Goal: Check status: Check status

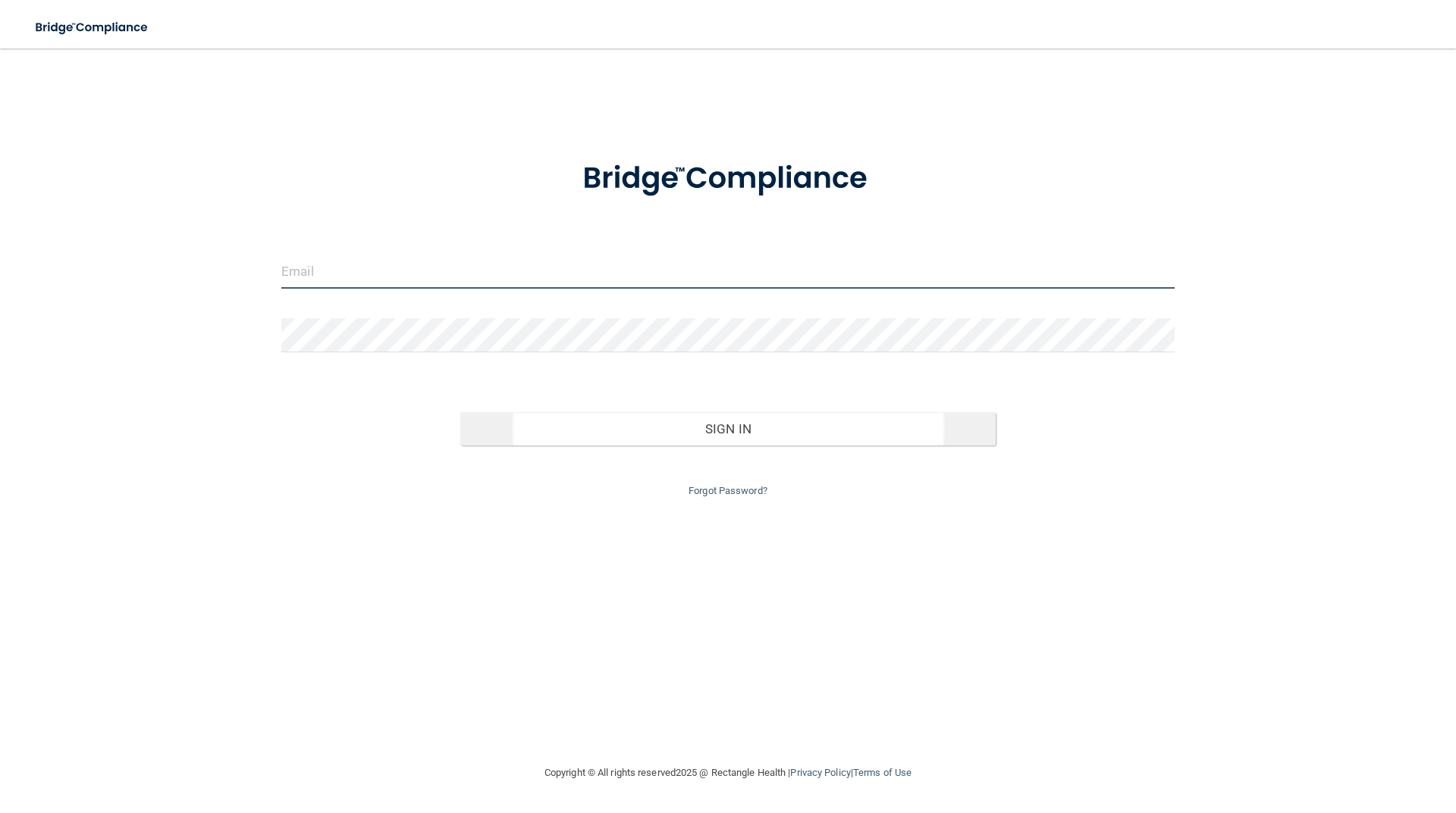
type input "[EMAIL_ADDRESS][DOMAIN_NAME]"
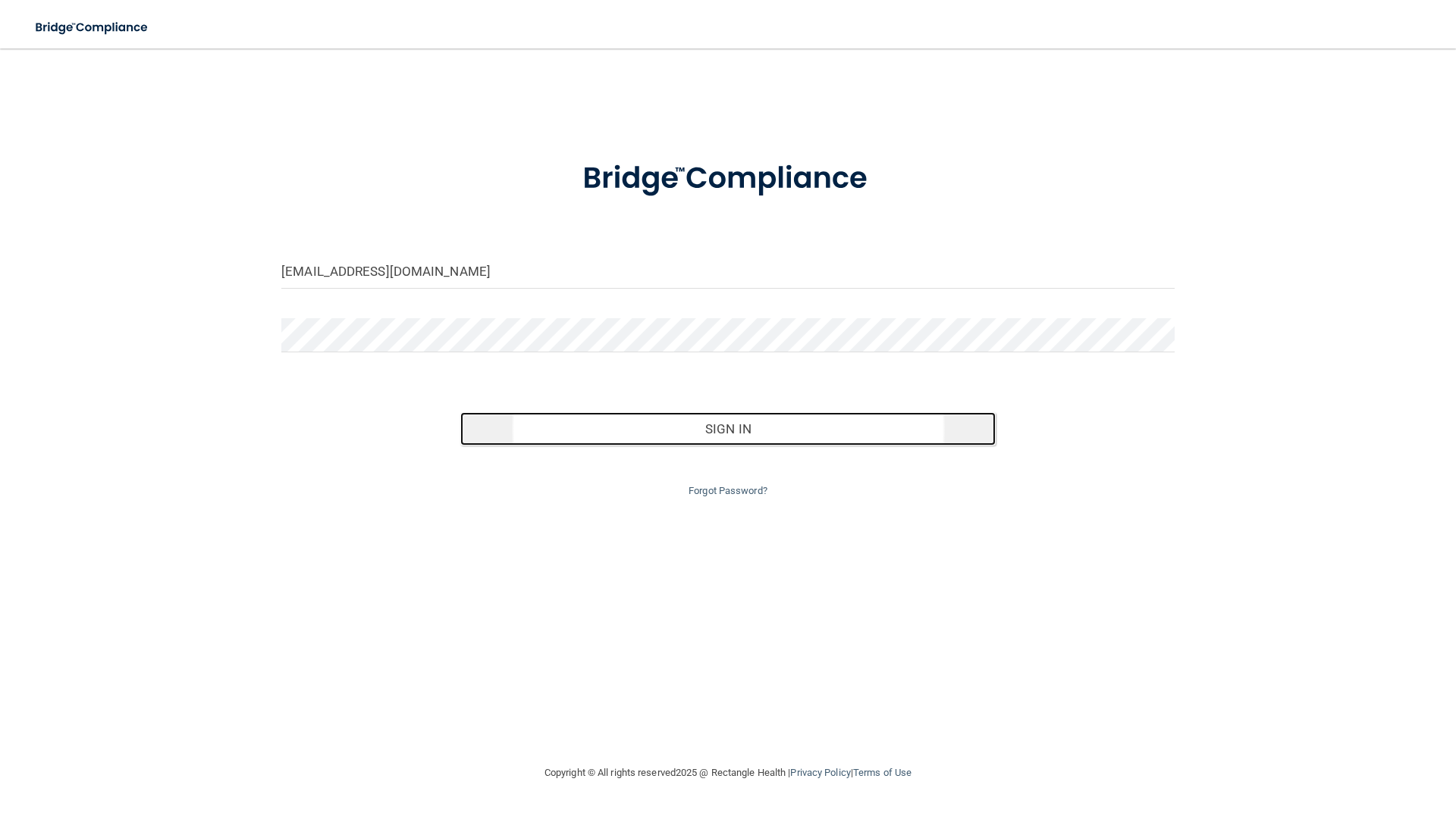
click at [715, 432] on button "Sign In" at bounding box center [728, 429] width 536 height 34
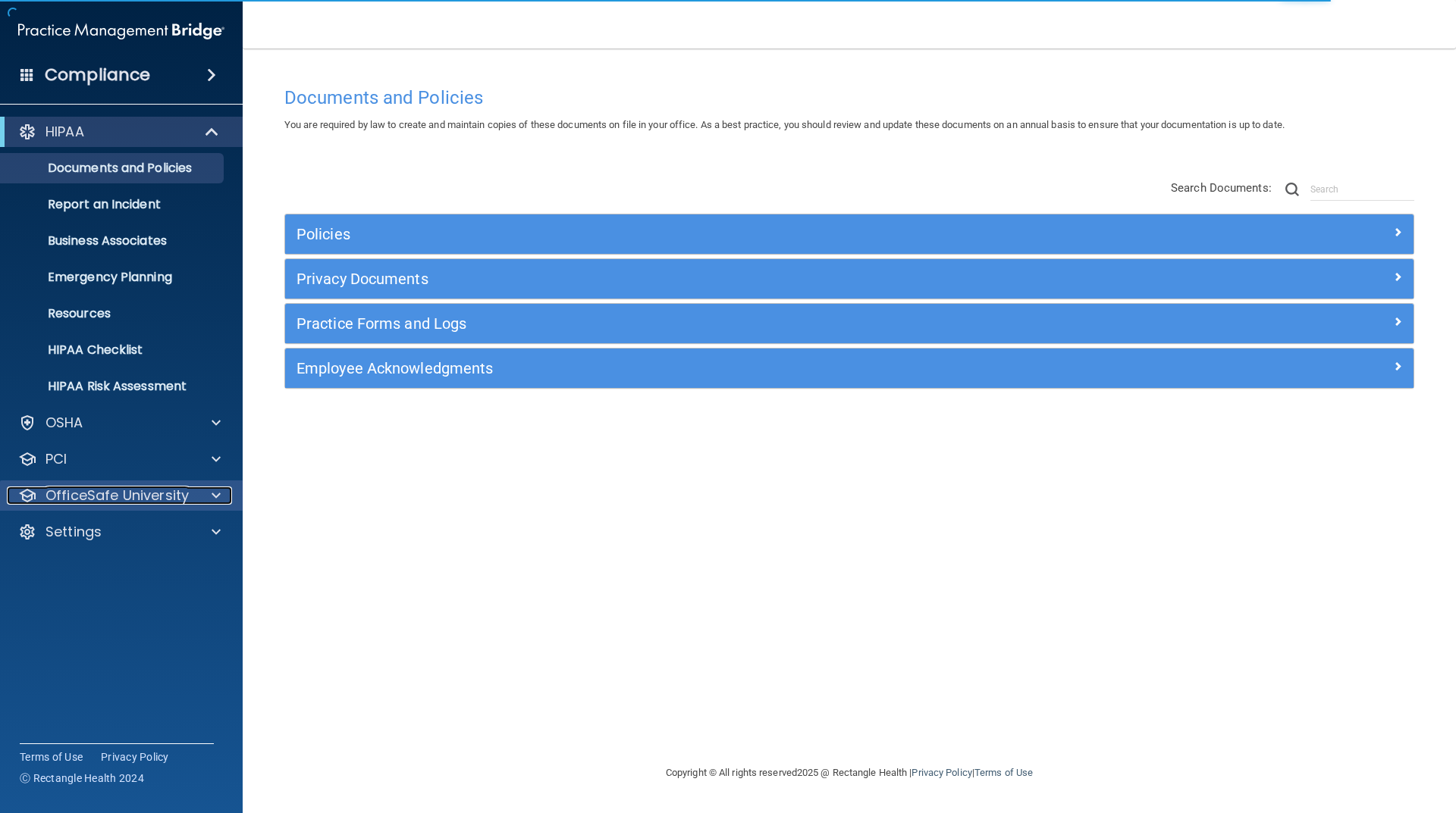
click at [179, 488] on p "OfficeSafe University" at bounding box center [117, 495] width 144 height 18
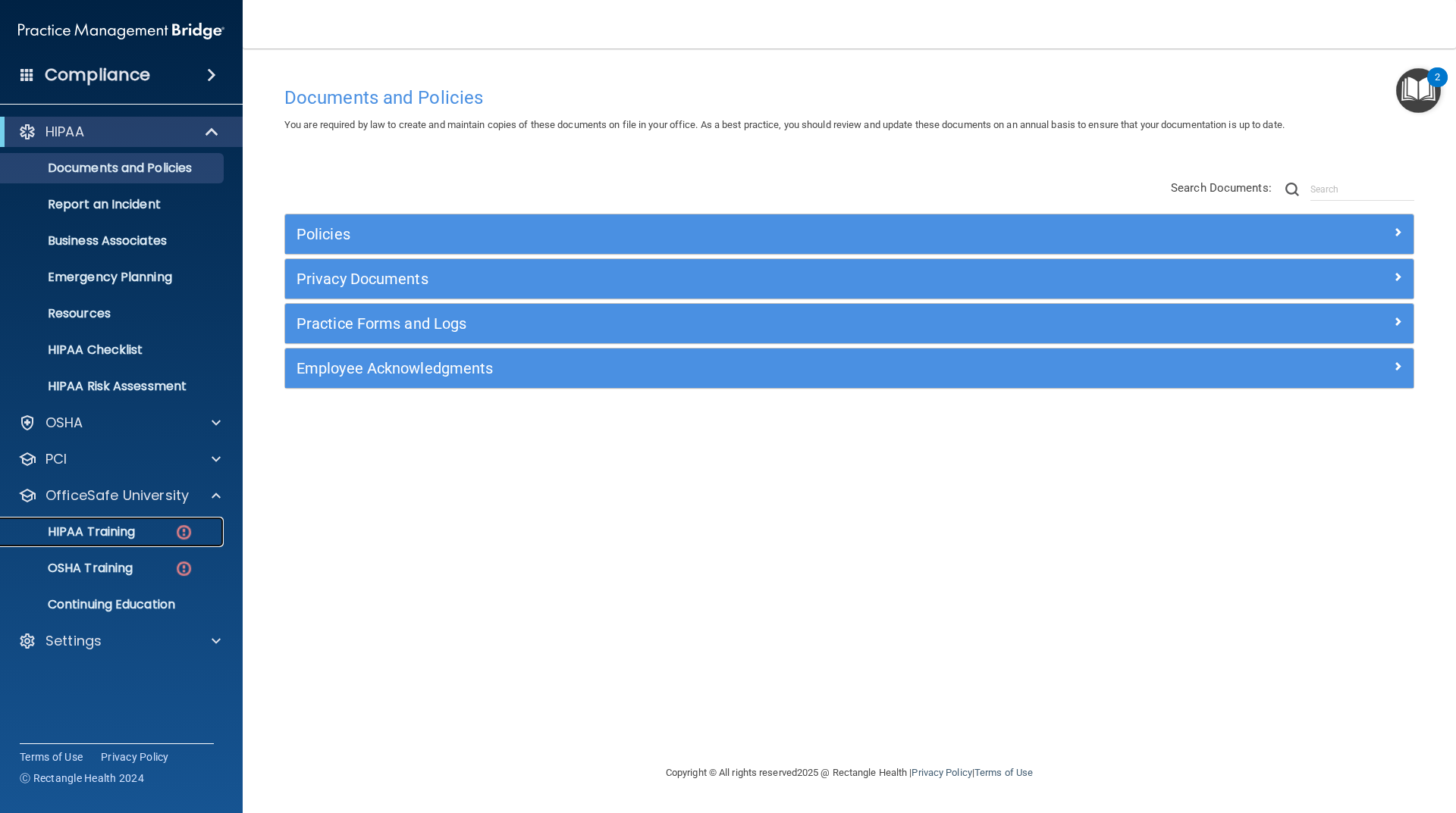
click at [181, 531] on img at bounding box center [184, 533] width 19 height 19
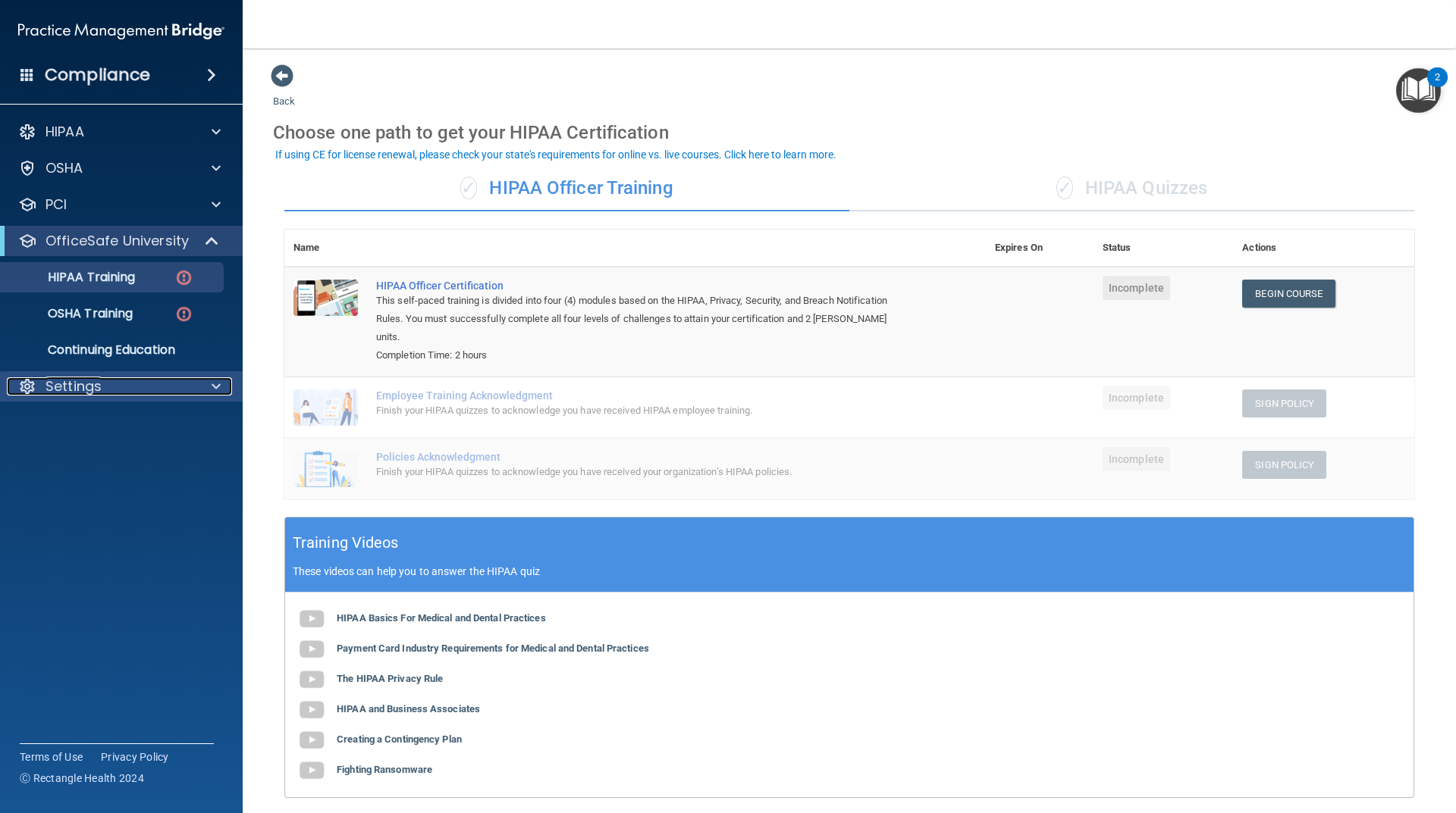
click at [220, 385] on span at bounding box center [216, 386] width 9 height 18
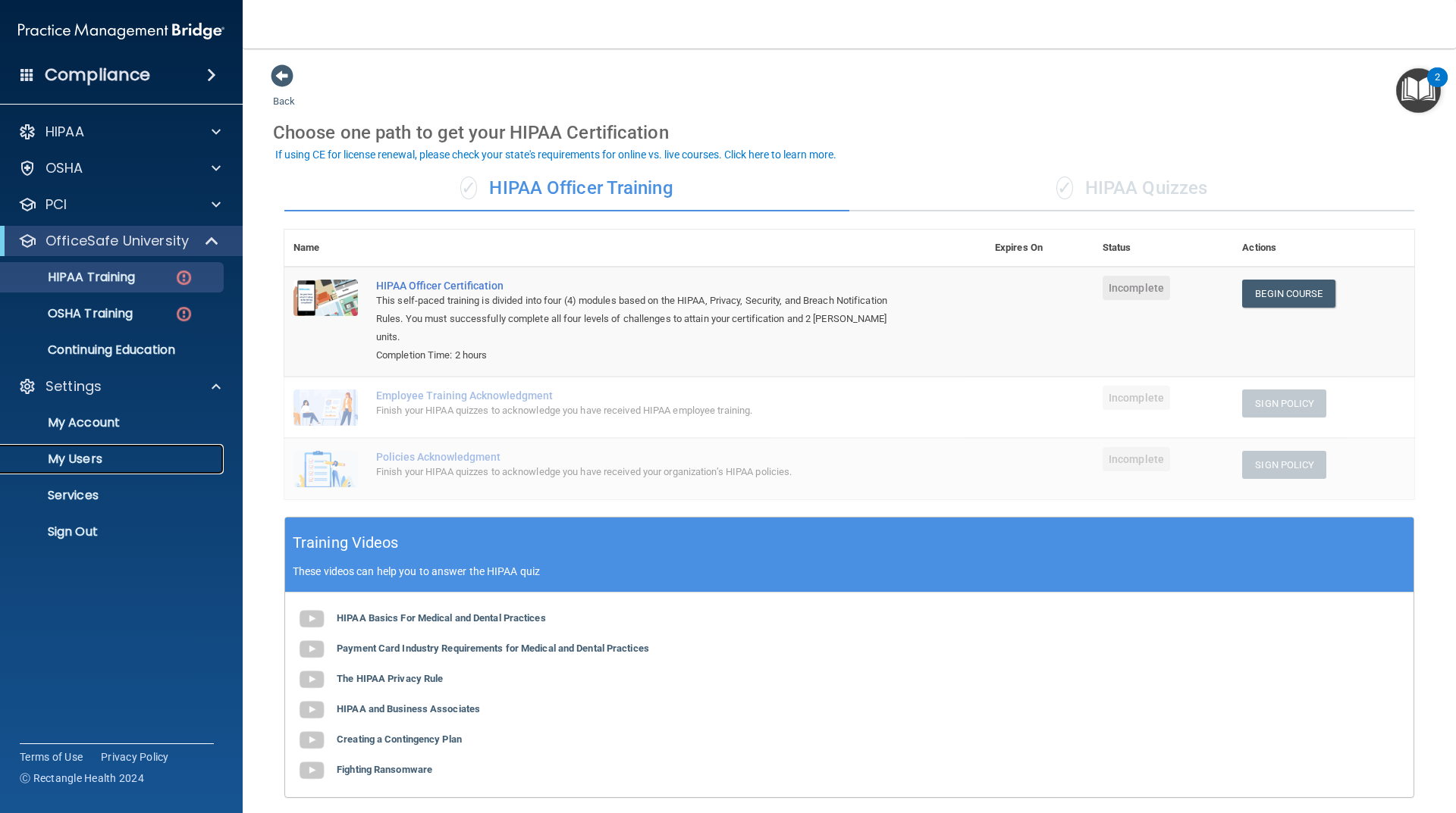
click at [94, 454] on p "My Users" at bounding box center [113, 459] width 207 height 15
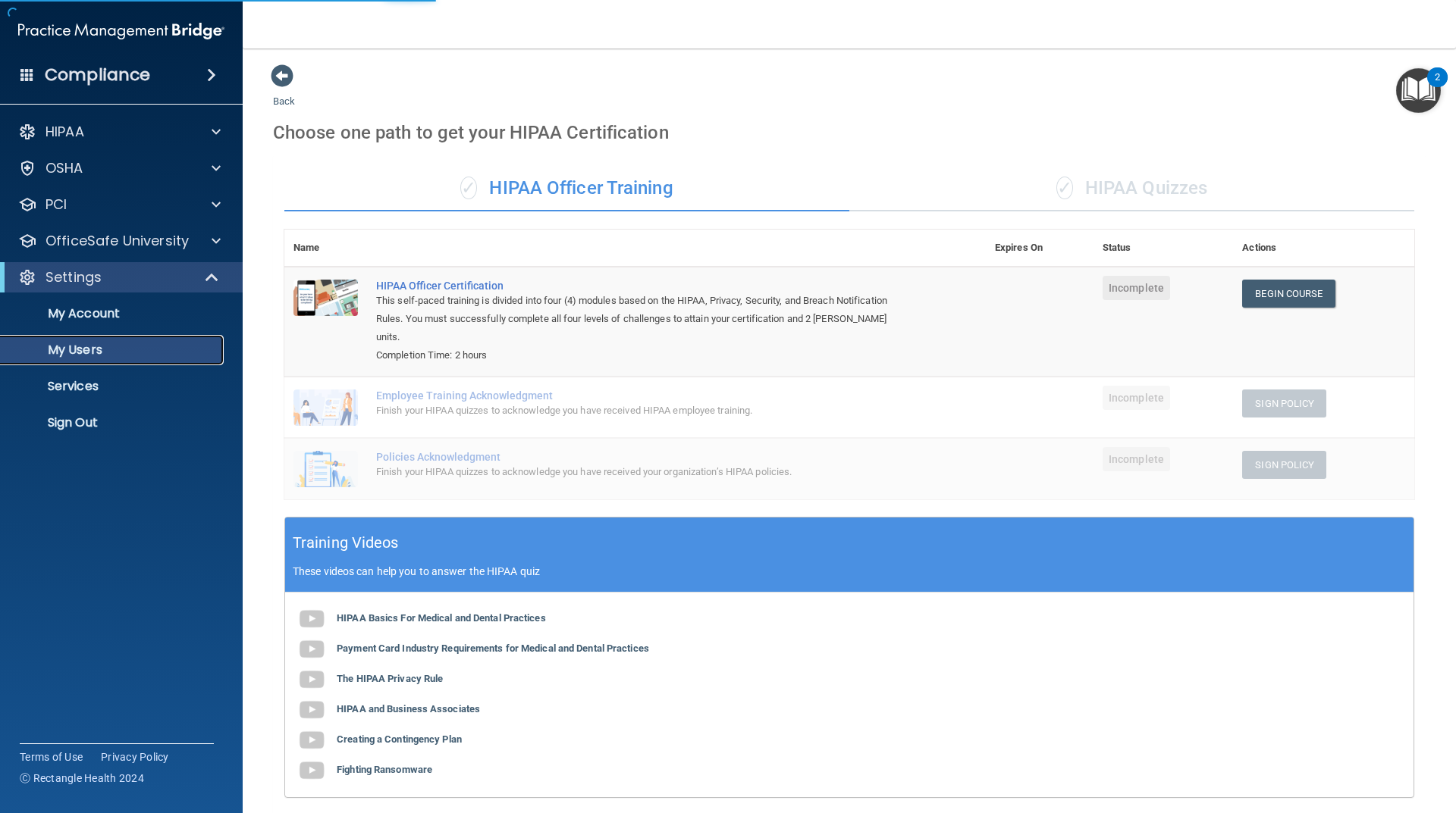
select select "20"
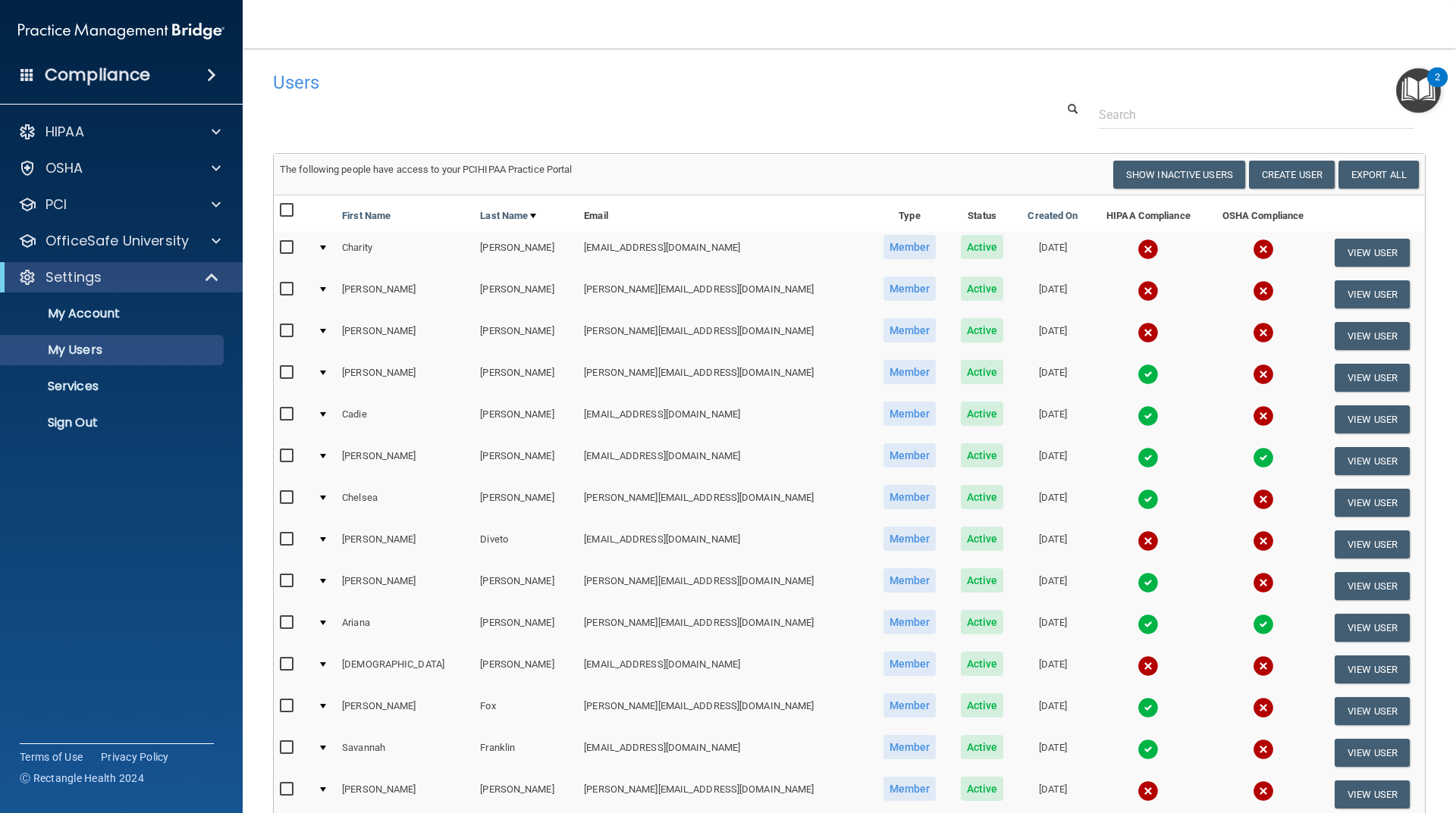
click at [1137, 377] on img at bounding box center [1148, 375] width 21 height 21
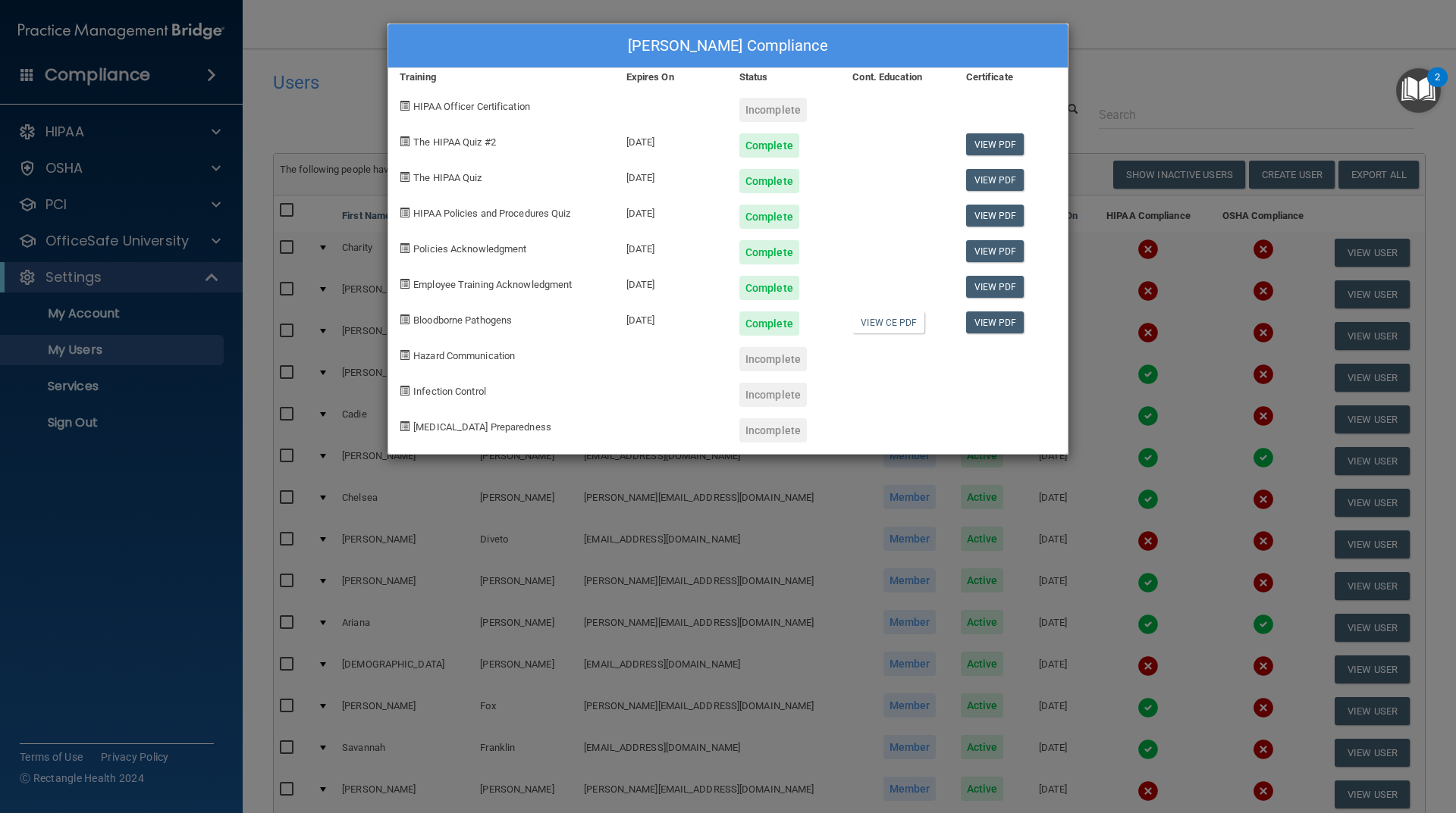
click at [1011, 578] on div "[PERSON_NAME] Compliance Training Expires On Status Cont. Education Certificate…" at bounding box center [728, 406] width 1456 height 813
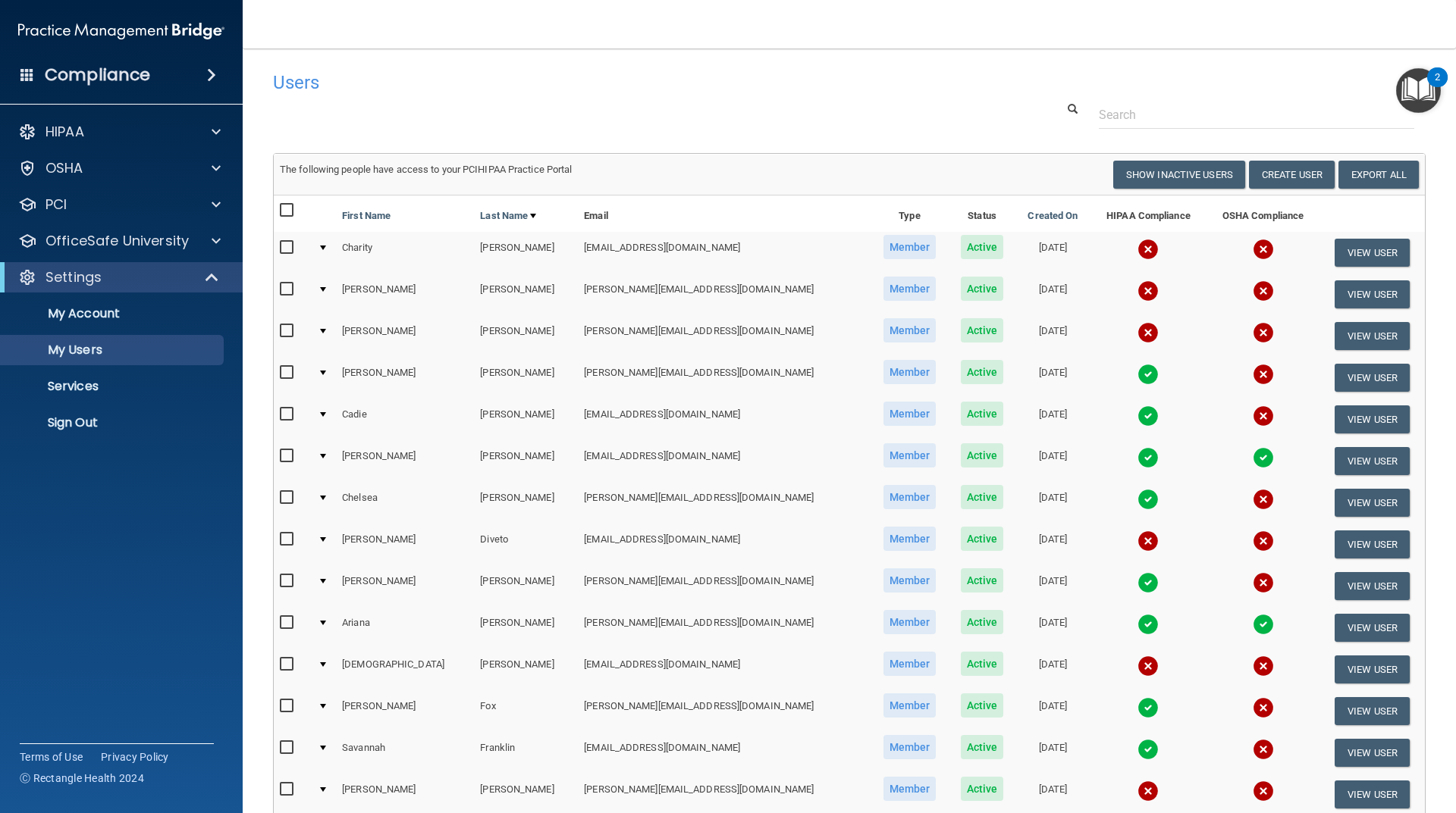
click at [1137, 418] on img at bounding box center [1148, 416] width 21 height 21
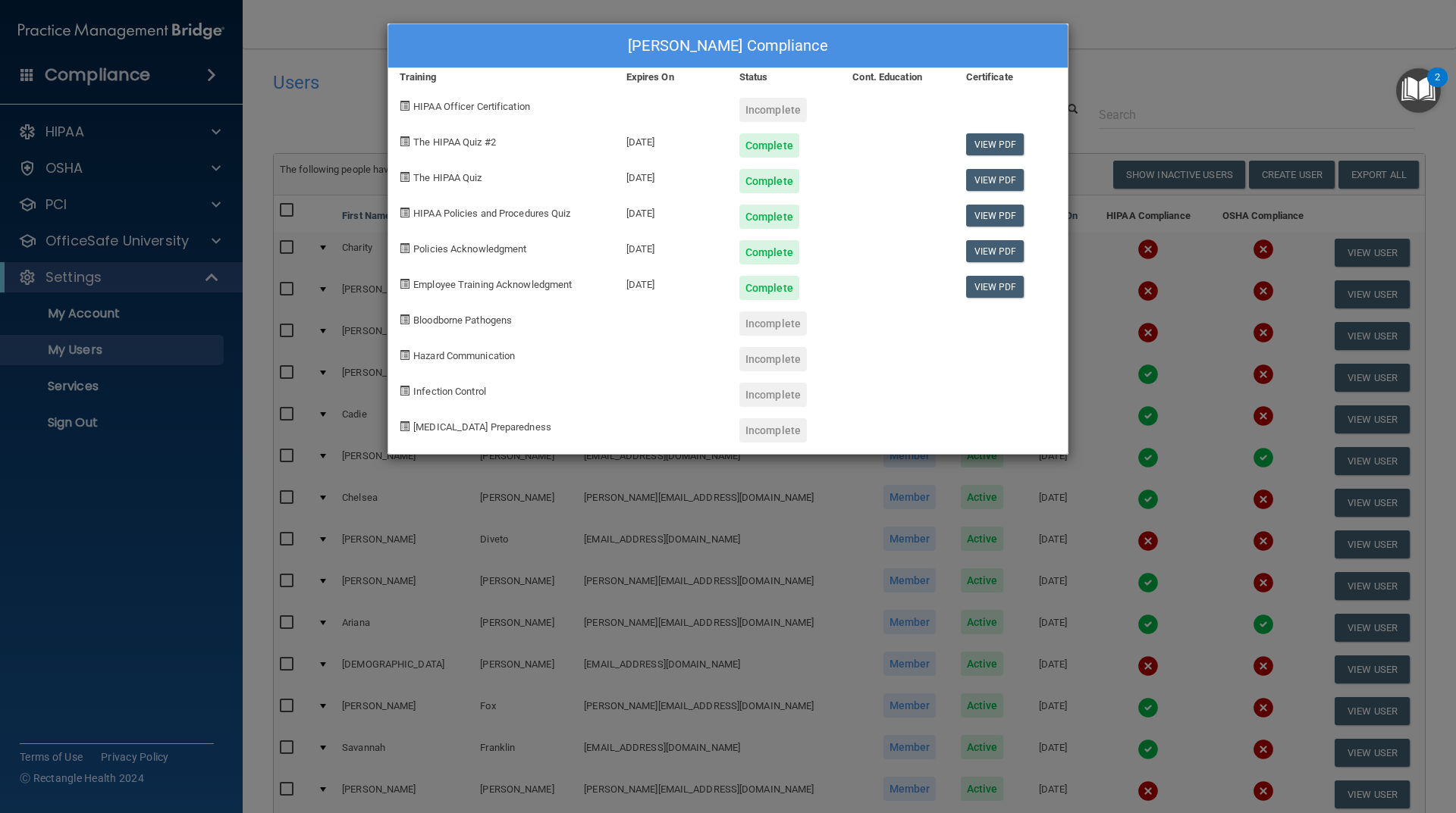
click at [692, 590] on div "[PERSON_NAME] Compliance Training Expires On Status Cont. Education Certificate…" at bounding box center [728, 406] width 1456 height 813
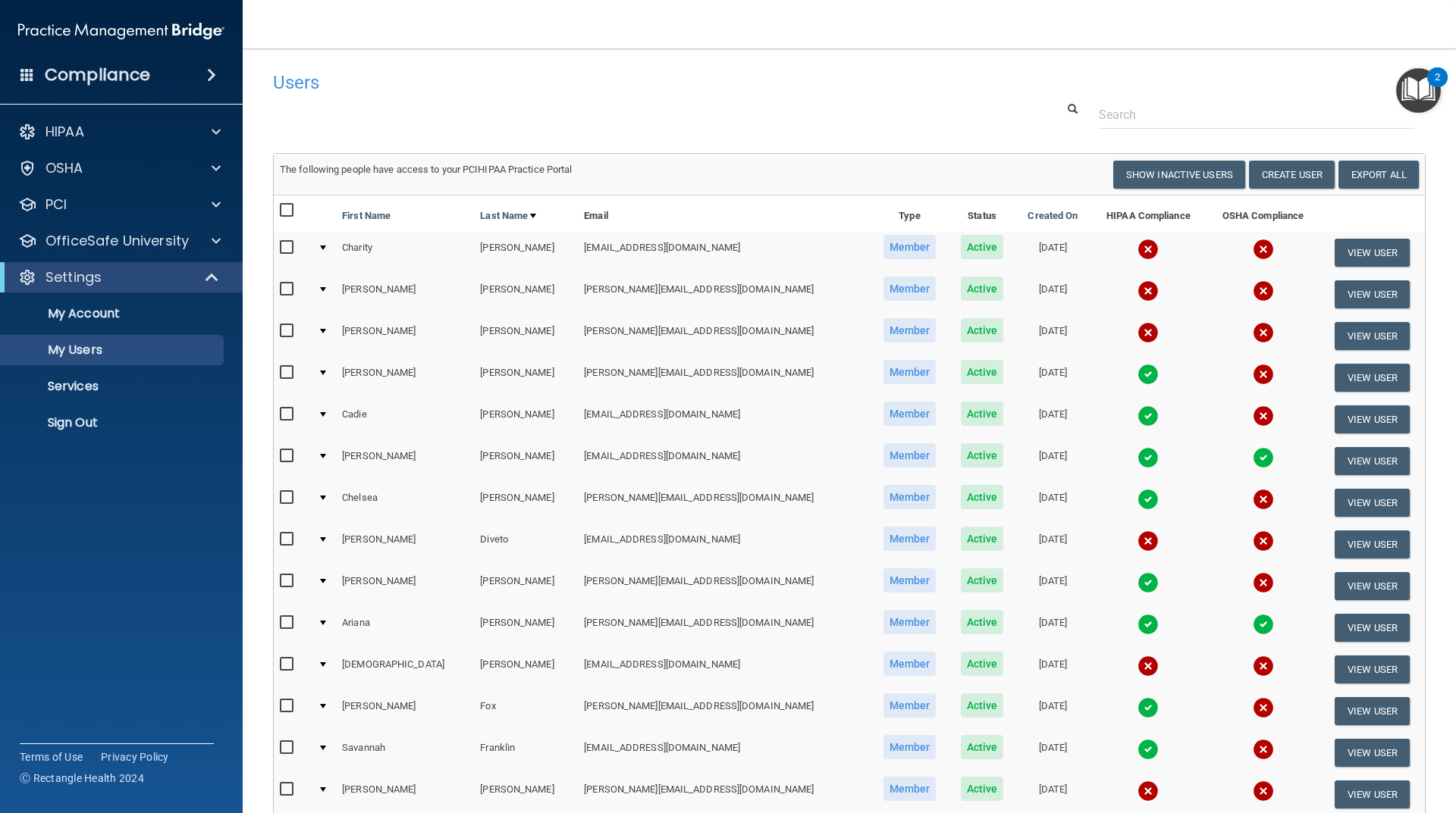
click at [1137, 457] on img at bounding box center [1148, 458] width 21 height 21
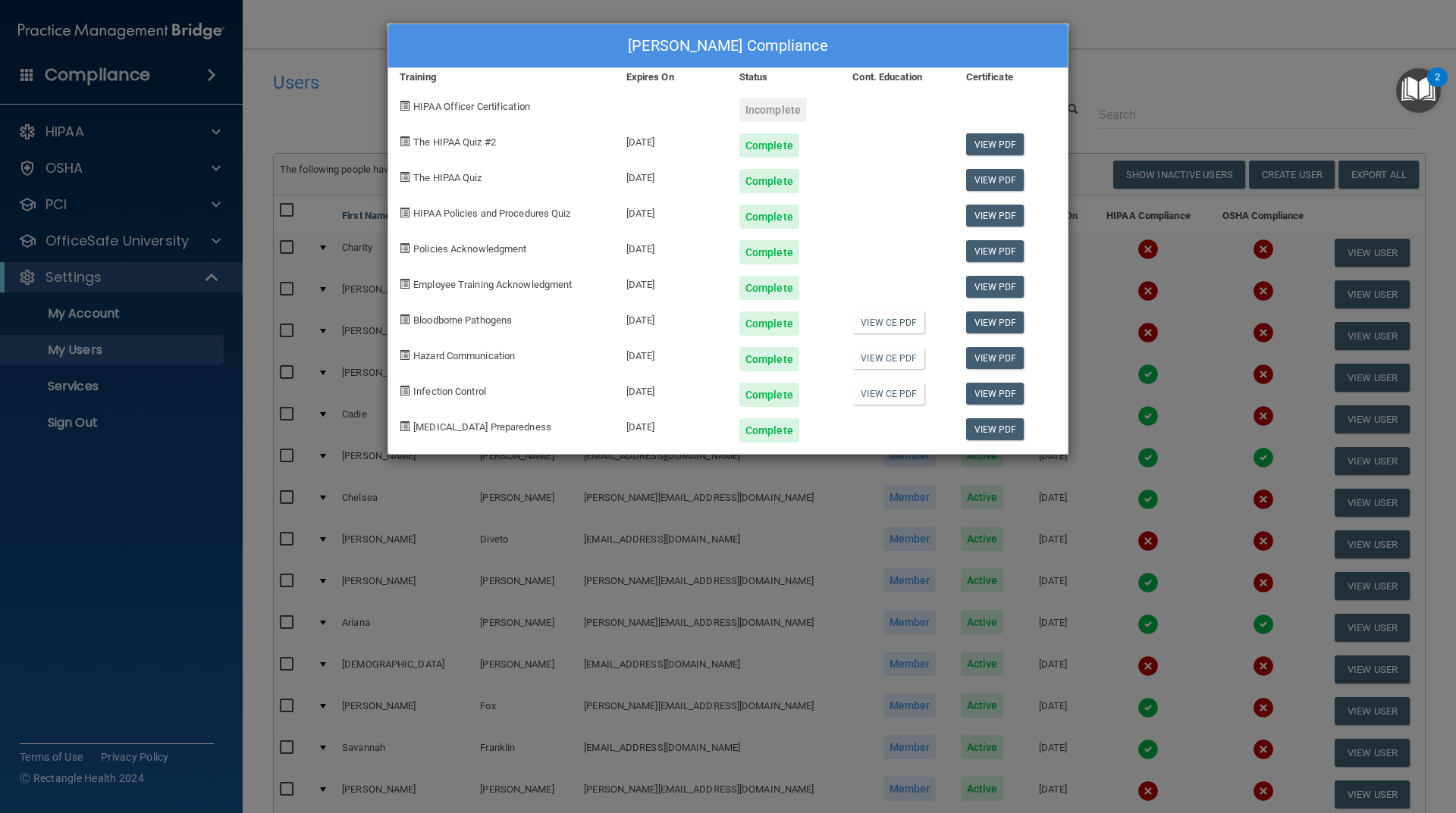
click at [780, 517] on div "[PERSON_NAME] Compliance Training Expires On Status Cont. Education Certificate…" at bounding box center [728, 406] width 1456 height 813
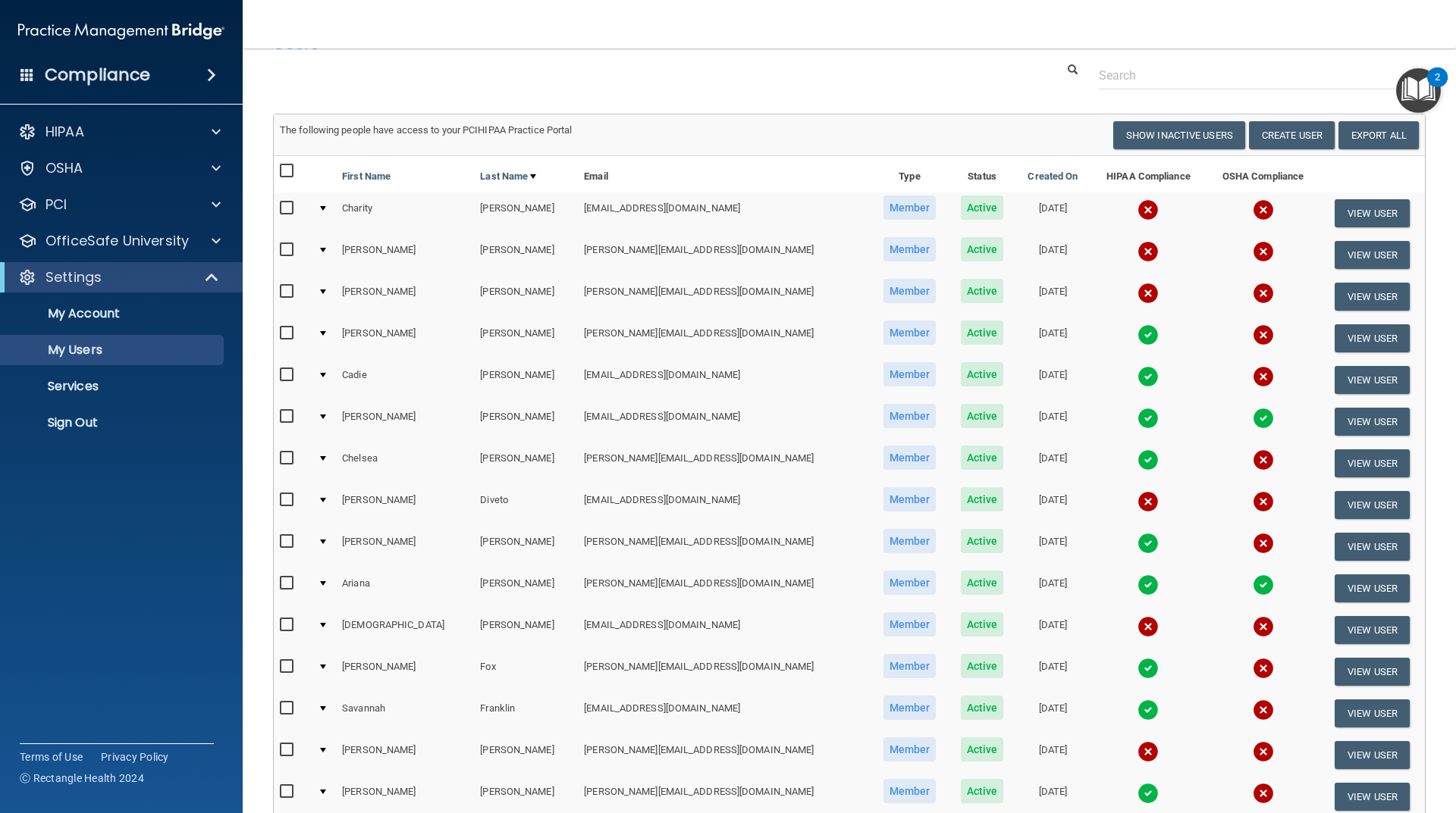
scroll to position [76, 0]
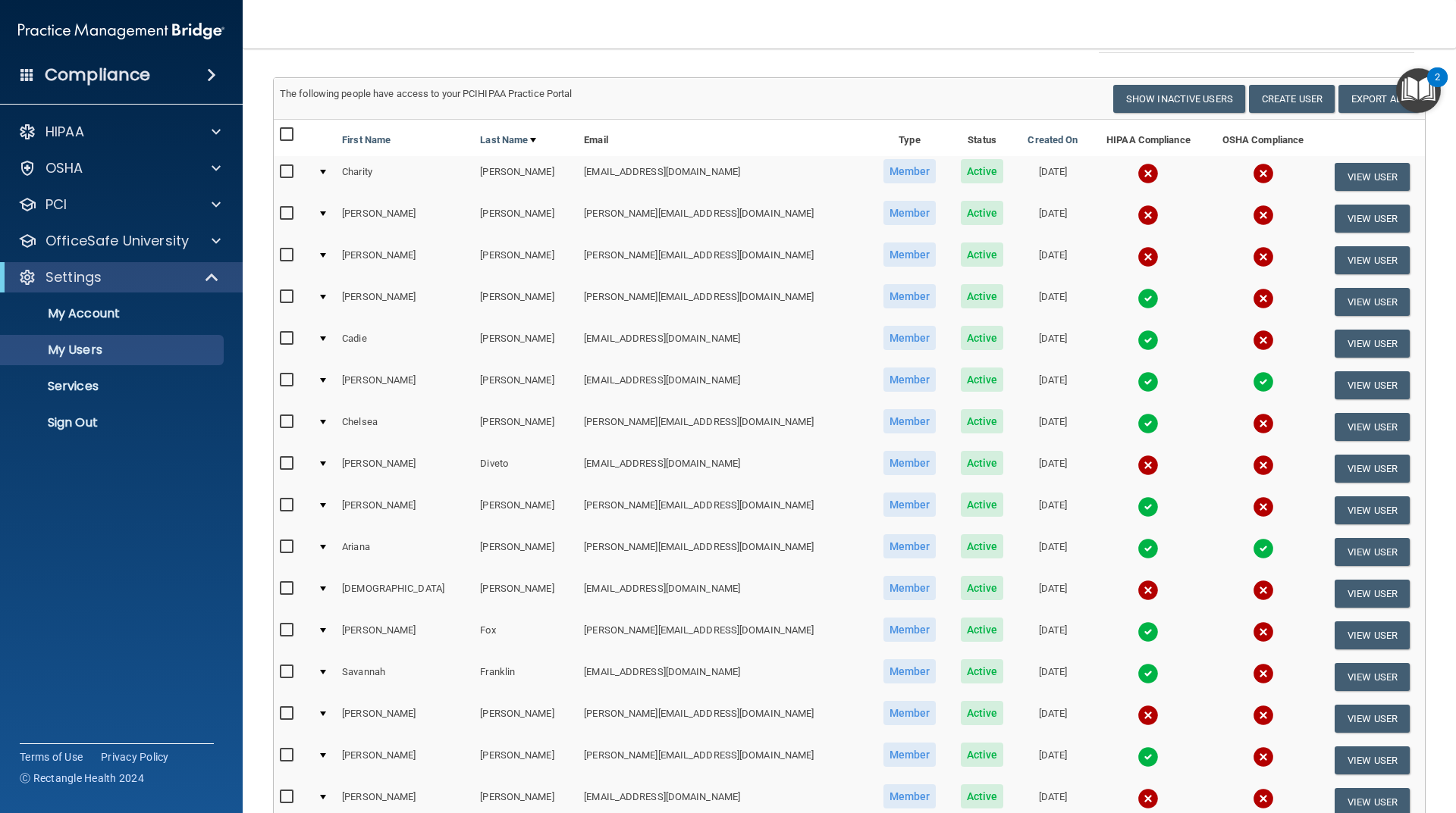
click at [1137, 510] on img at bounding box center [1148, 507] width 21 height 21
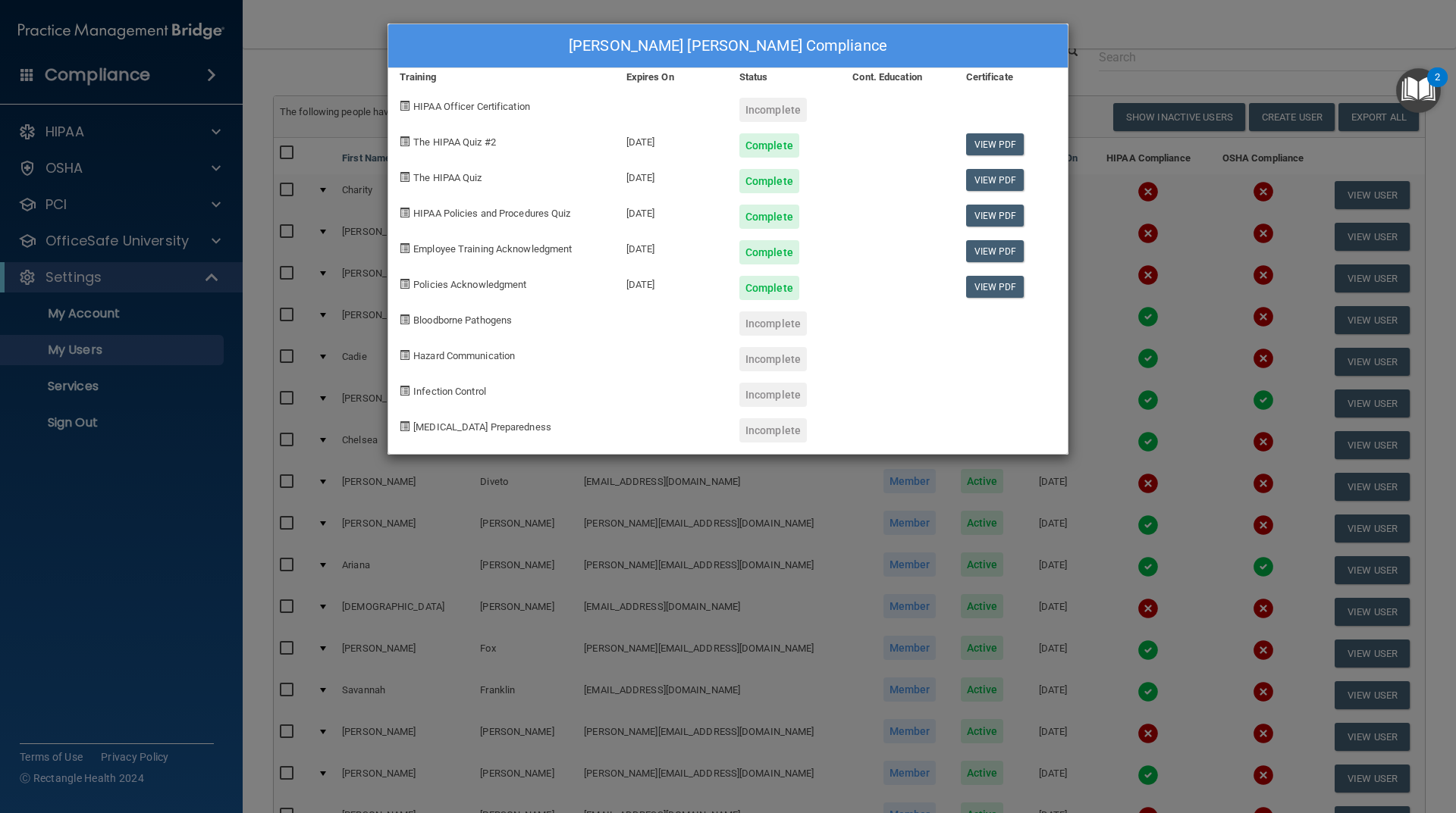
click at [752, 627] on div "[PERSON_NAME] [PERSON_NAME] Compliance Training Expires On Status Cont. Educati…" at bounding box center [728, 406] width 1456 height 813
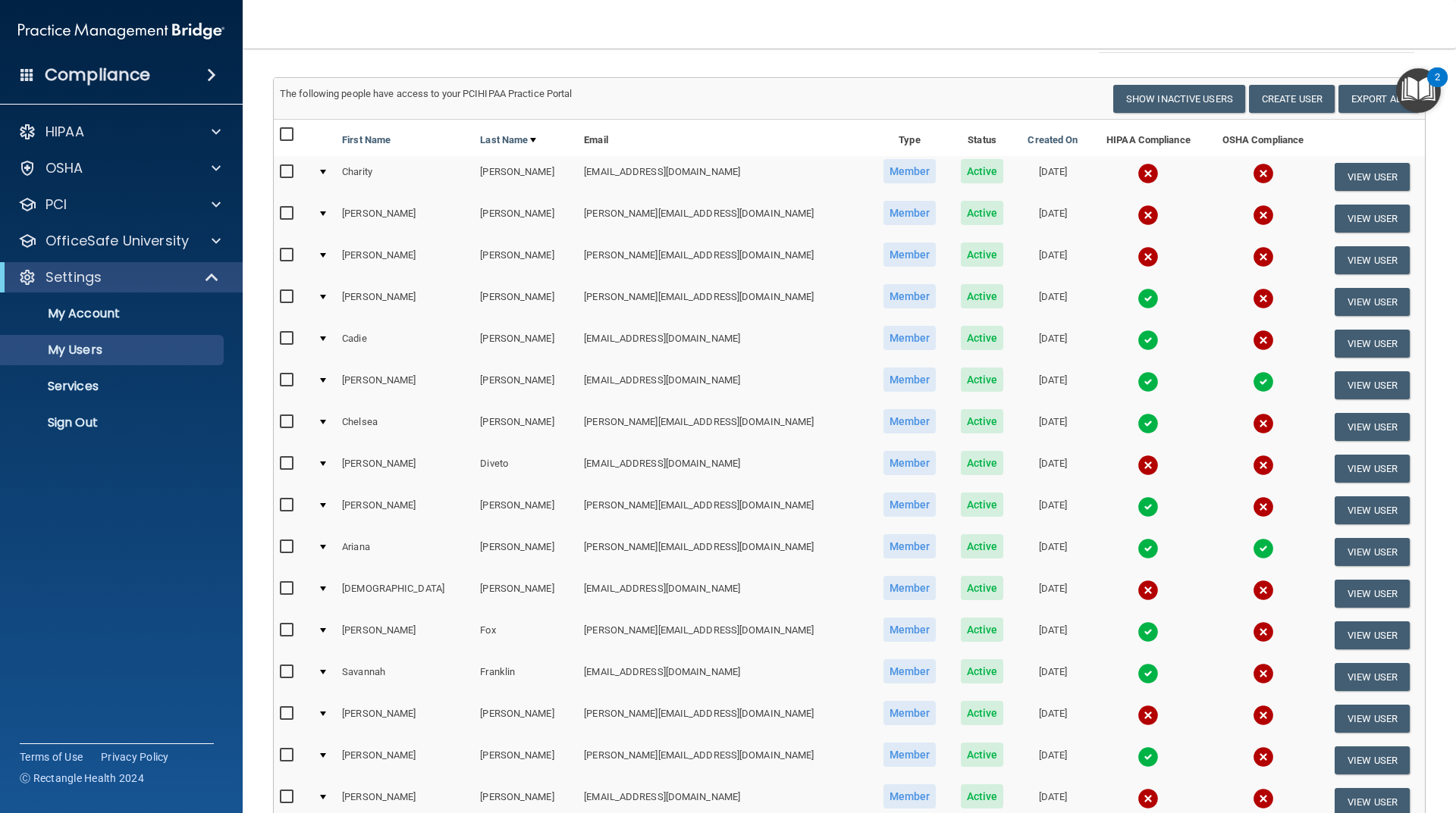
click at [1253, 507] on img at bounding box center [1263, 507] width 21 height 21
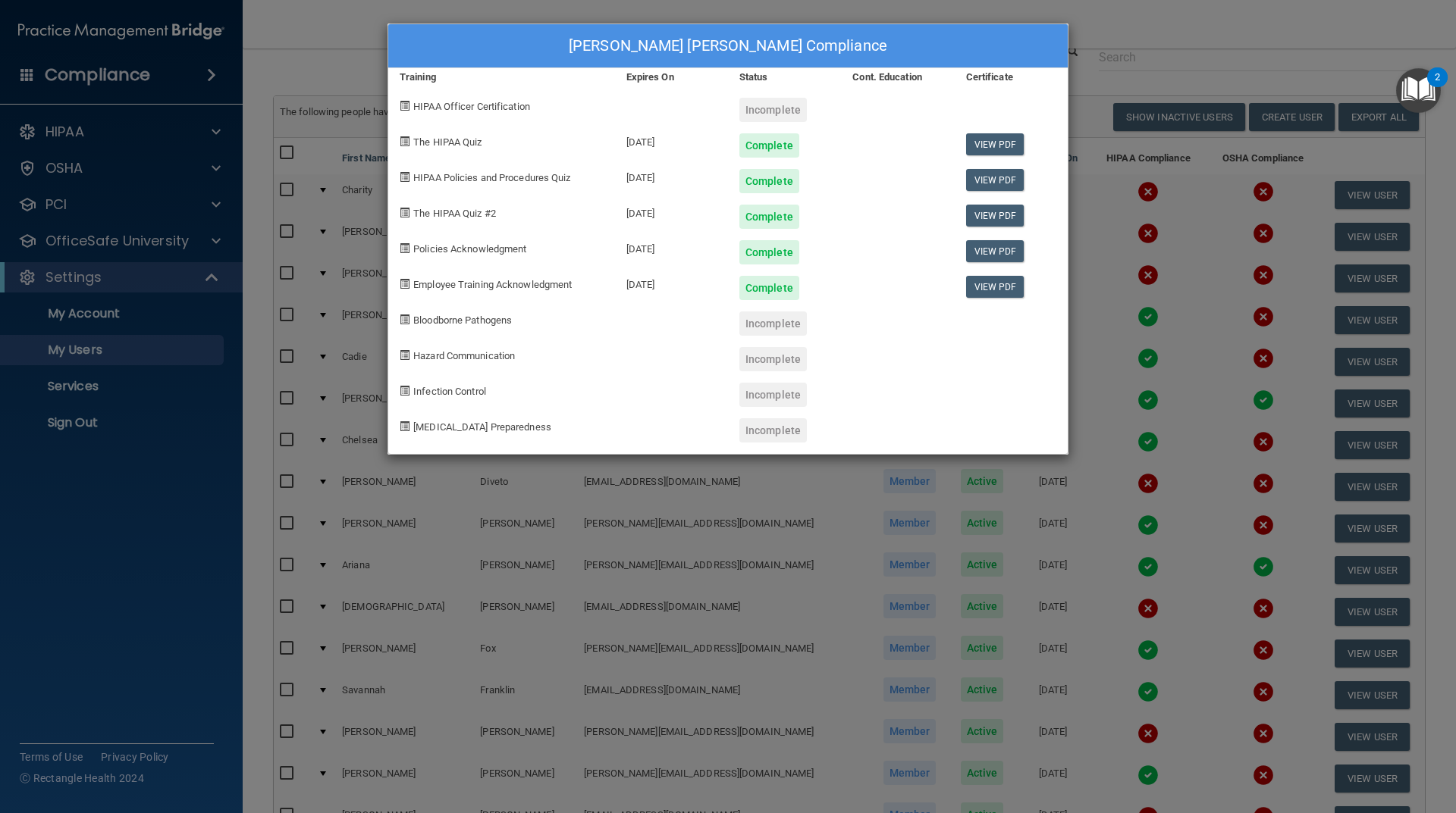
click at [787, 541] on div "[PERSON_NAME] [PERSON_NAME] Compliance Training Expires On Status Cont. Educati…" at bounding box center [728, 406] width 1456 height 813
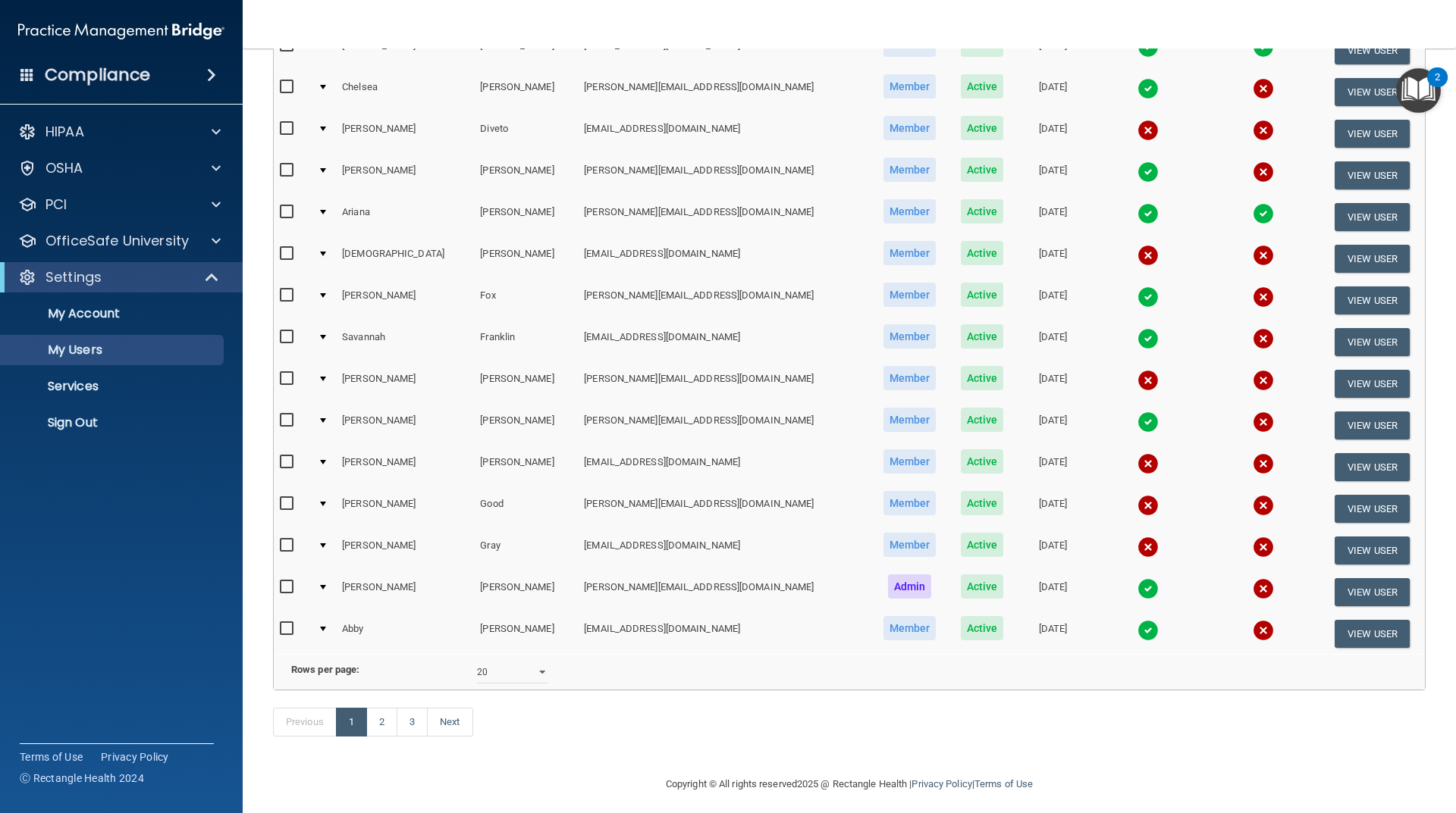
scroll to position [441, 0]
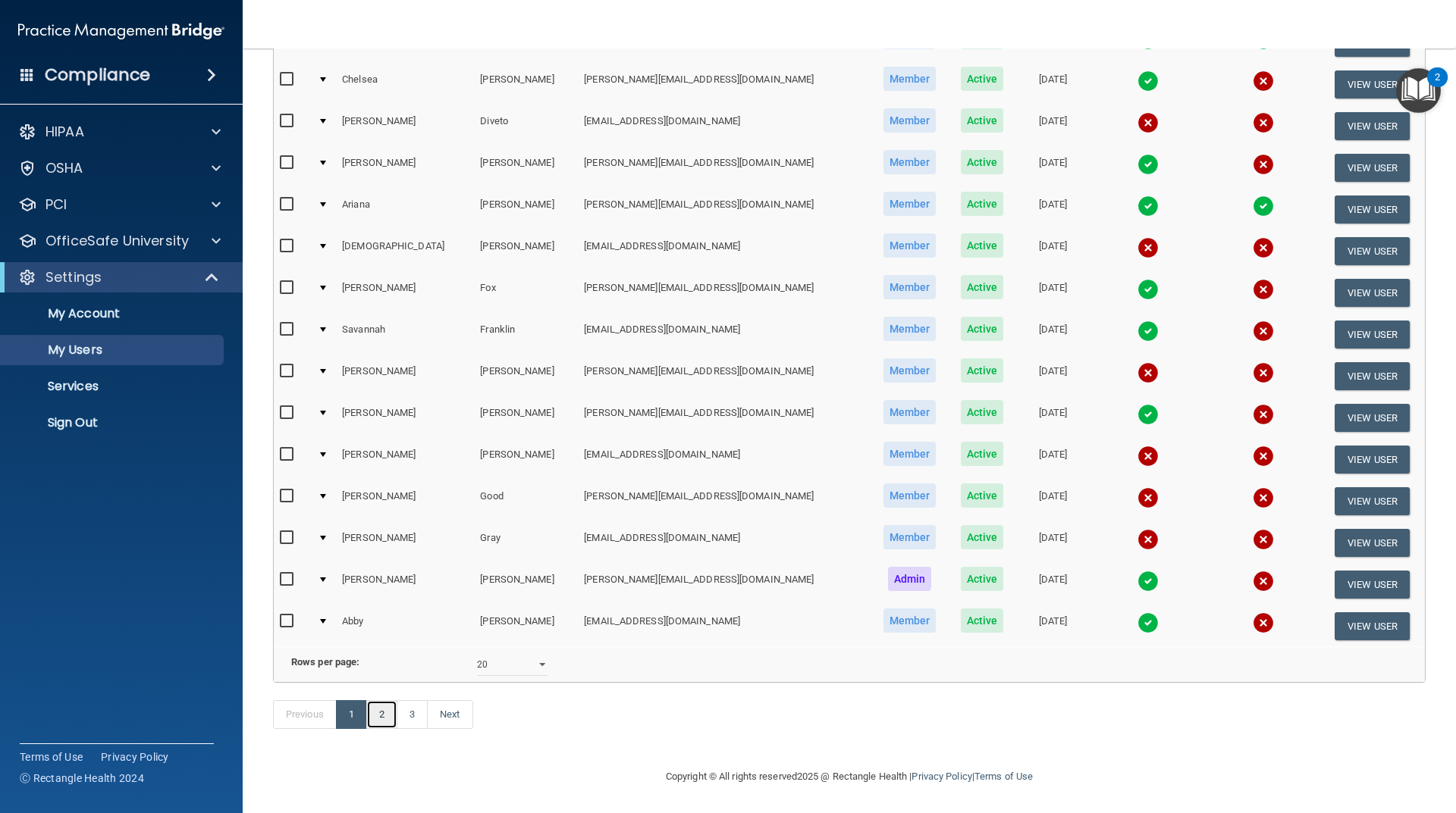
click at [389, 719] on link "2" at bounding box center [382, 715] width 31 height 29
select select "20"
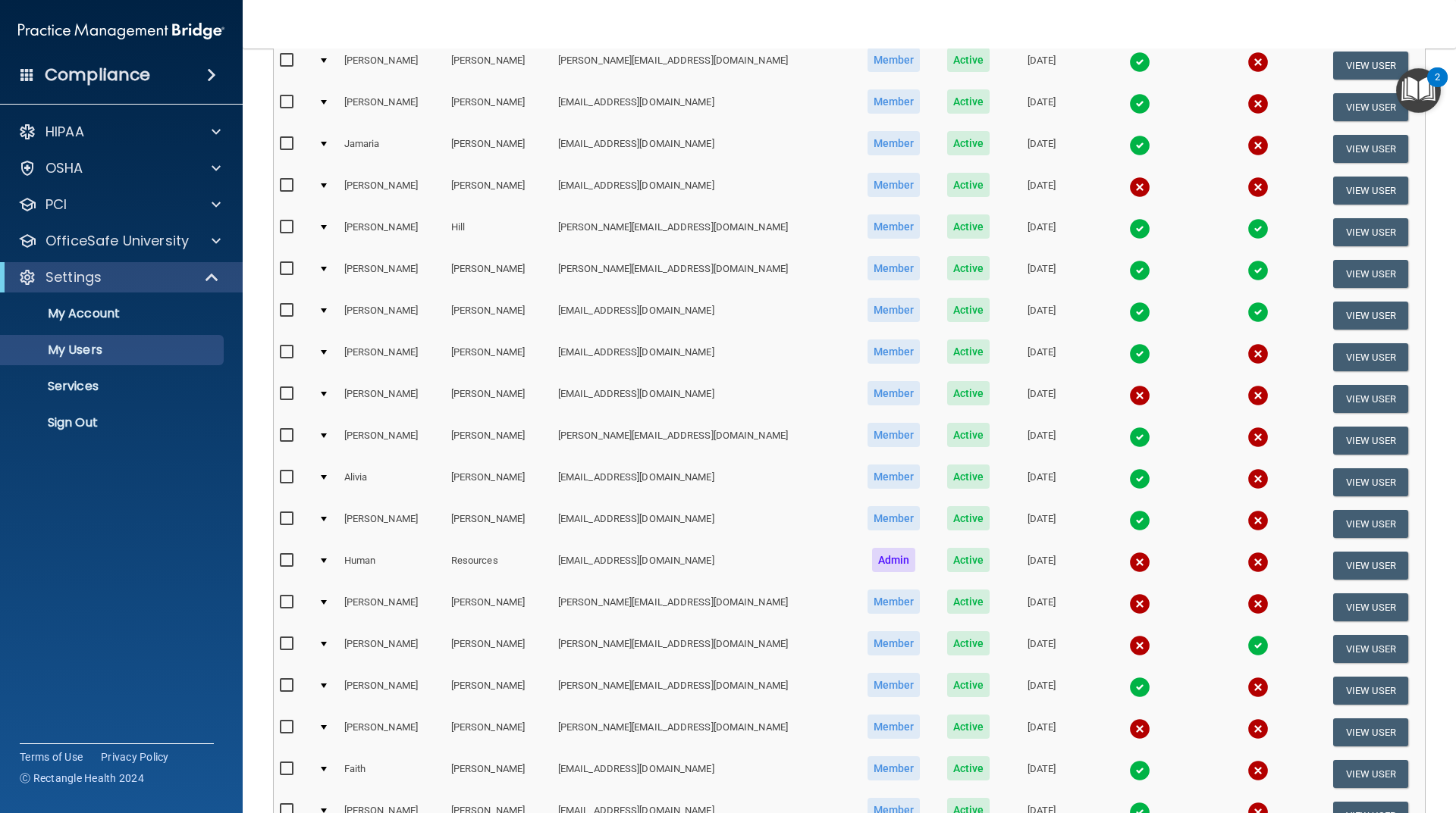
scroll to position [227, 0]
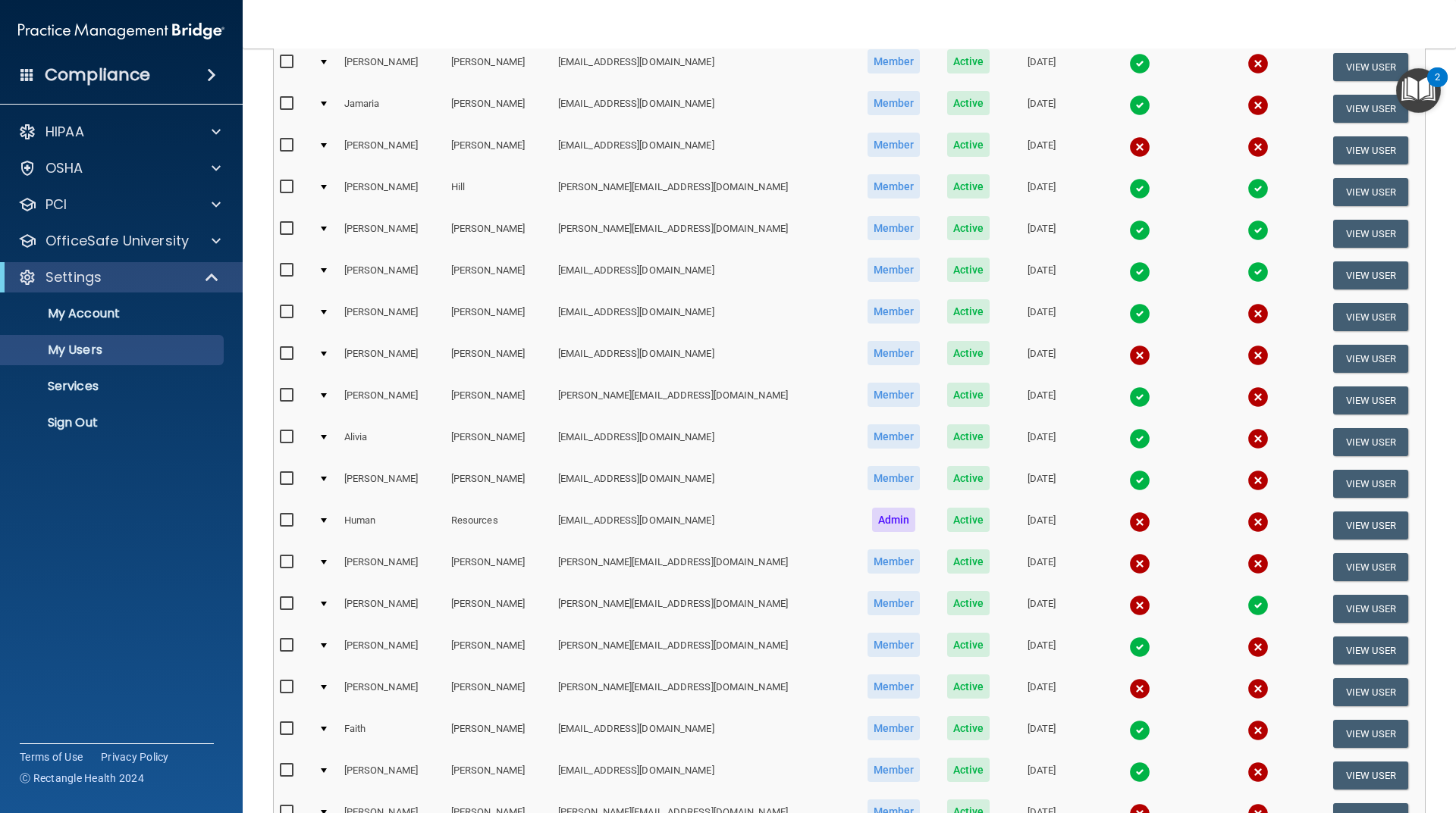
click at [1128, 319] on img at bounding box center [1139, 314] width 21 height 21
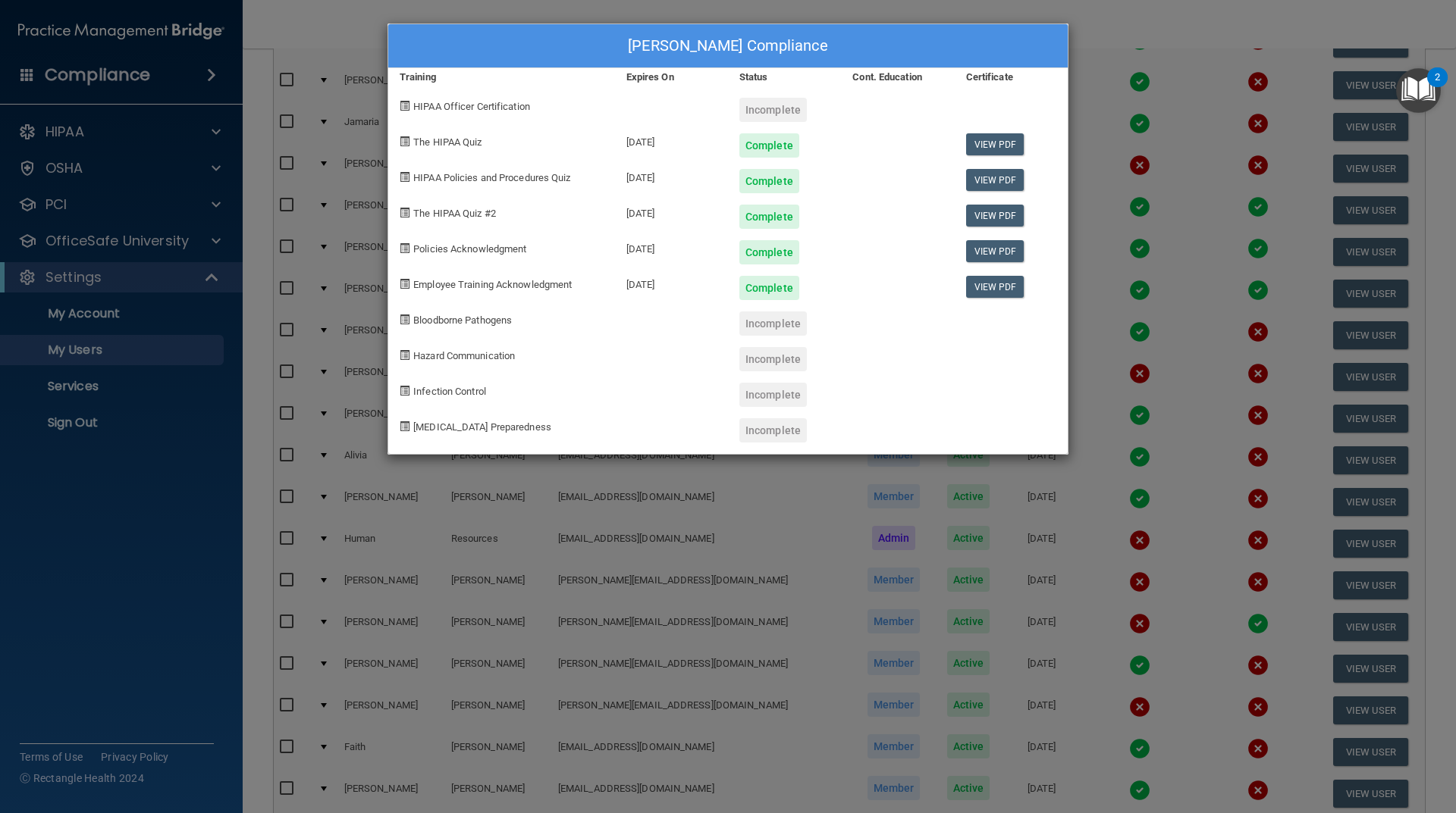
click at [647, 606] on div "[PERSON_NAME] Compliance Training Expires On Status Cont. Education Certificate…" at bounding box center [728, 406] width 1456 height 813
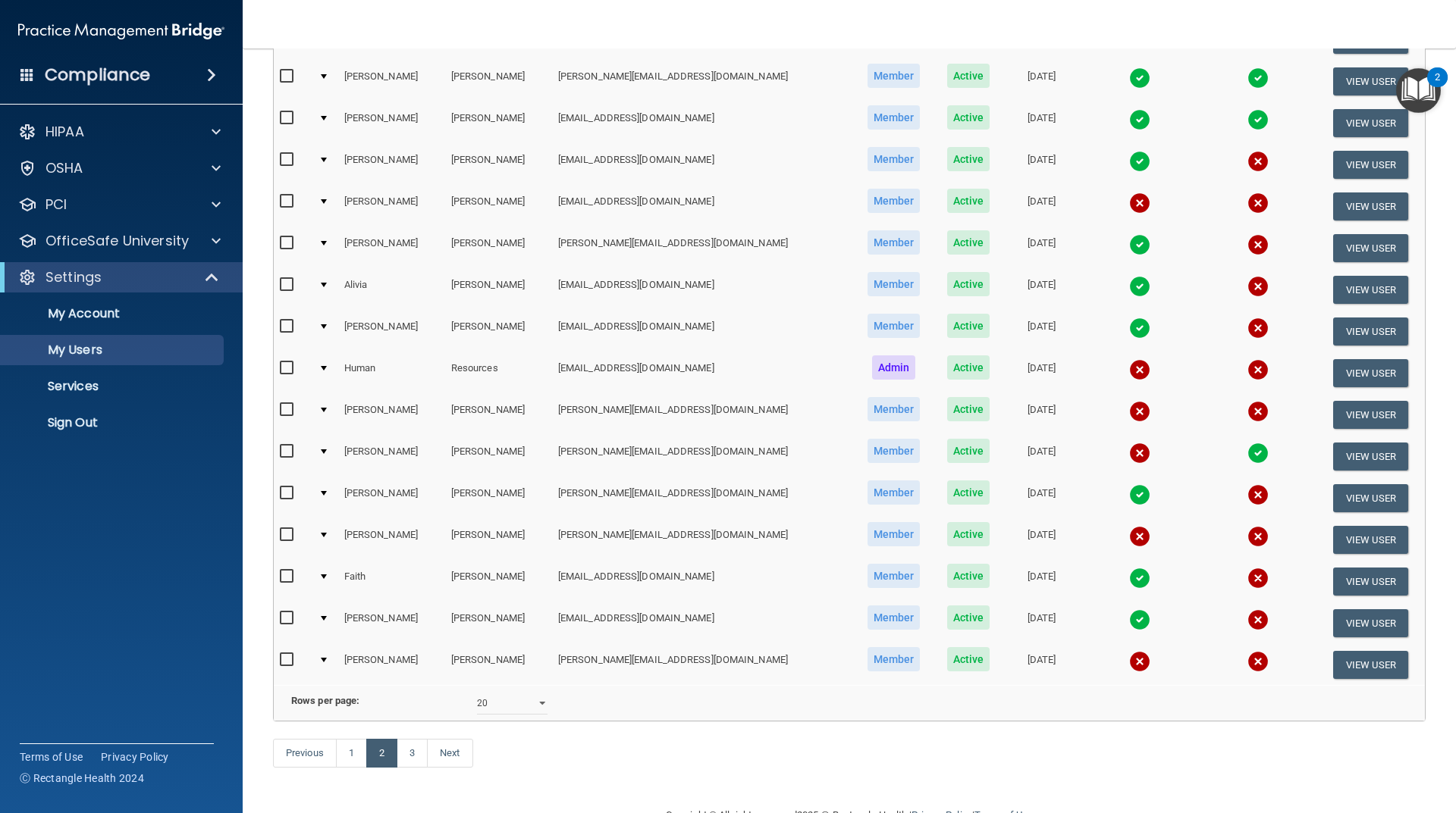
scroll to position [441, 0]
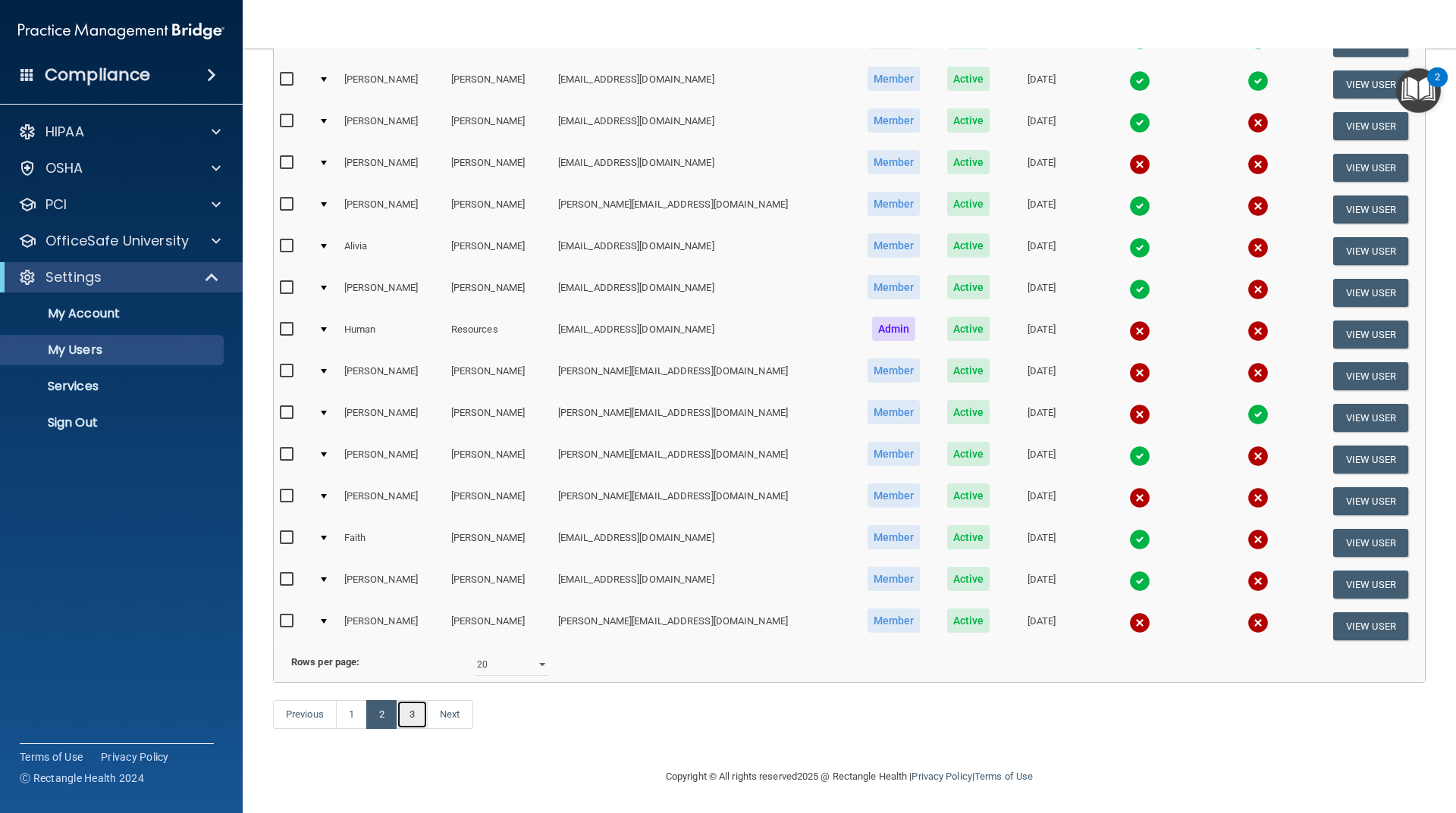
click at [409, 718] on link "3" at bounding box center [411, 715] width 31 height 29
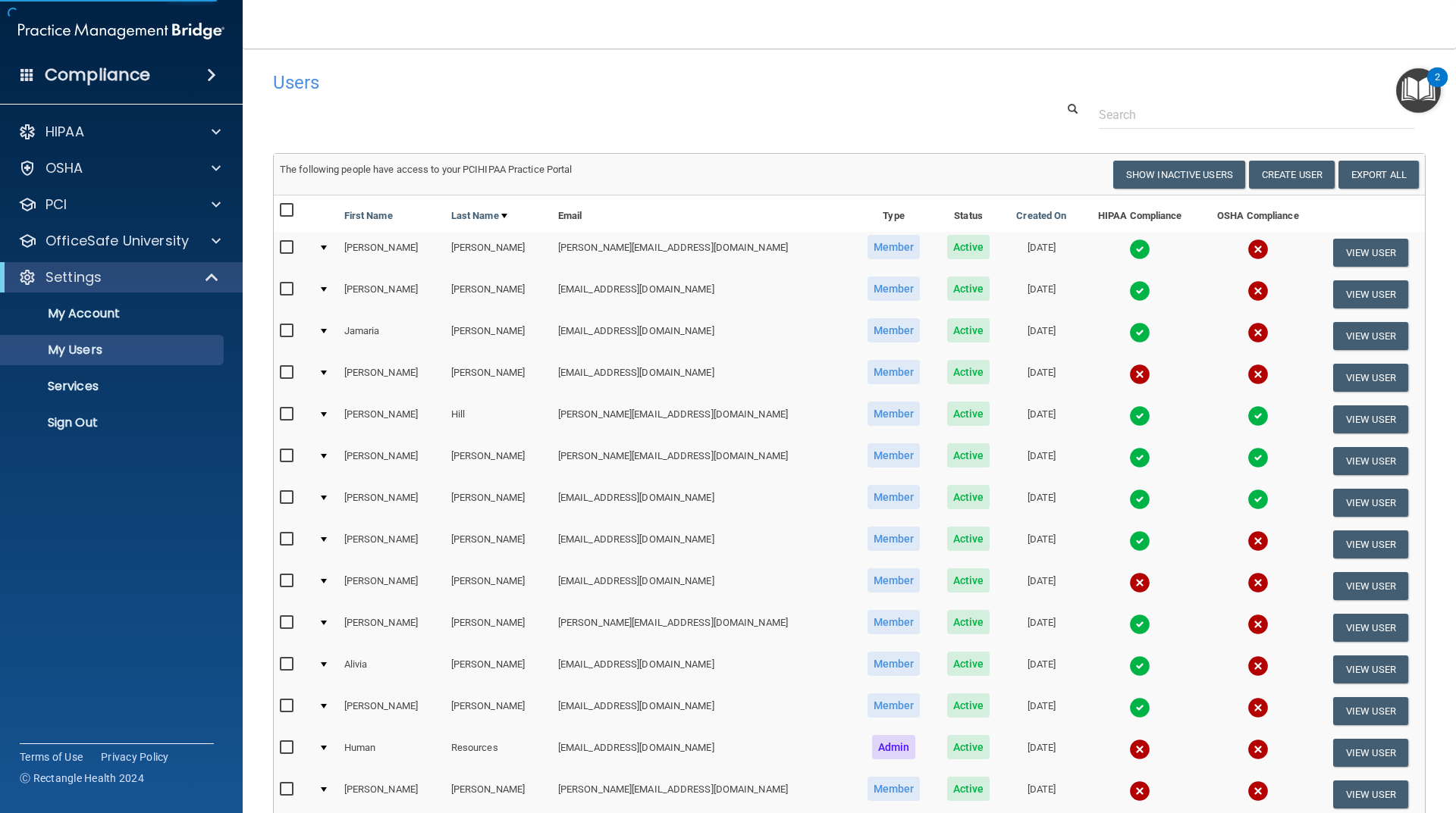
select select "20"
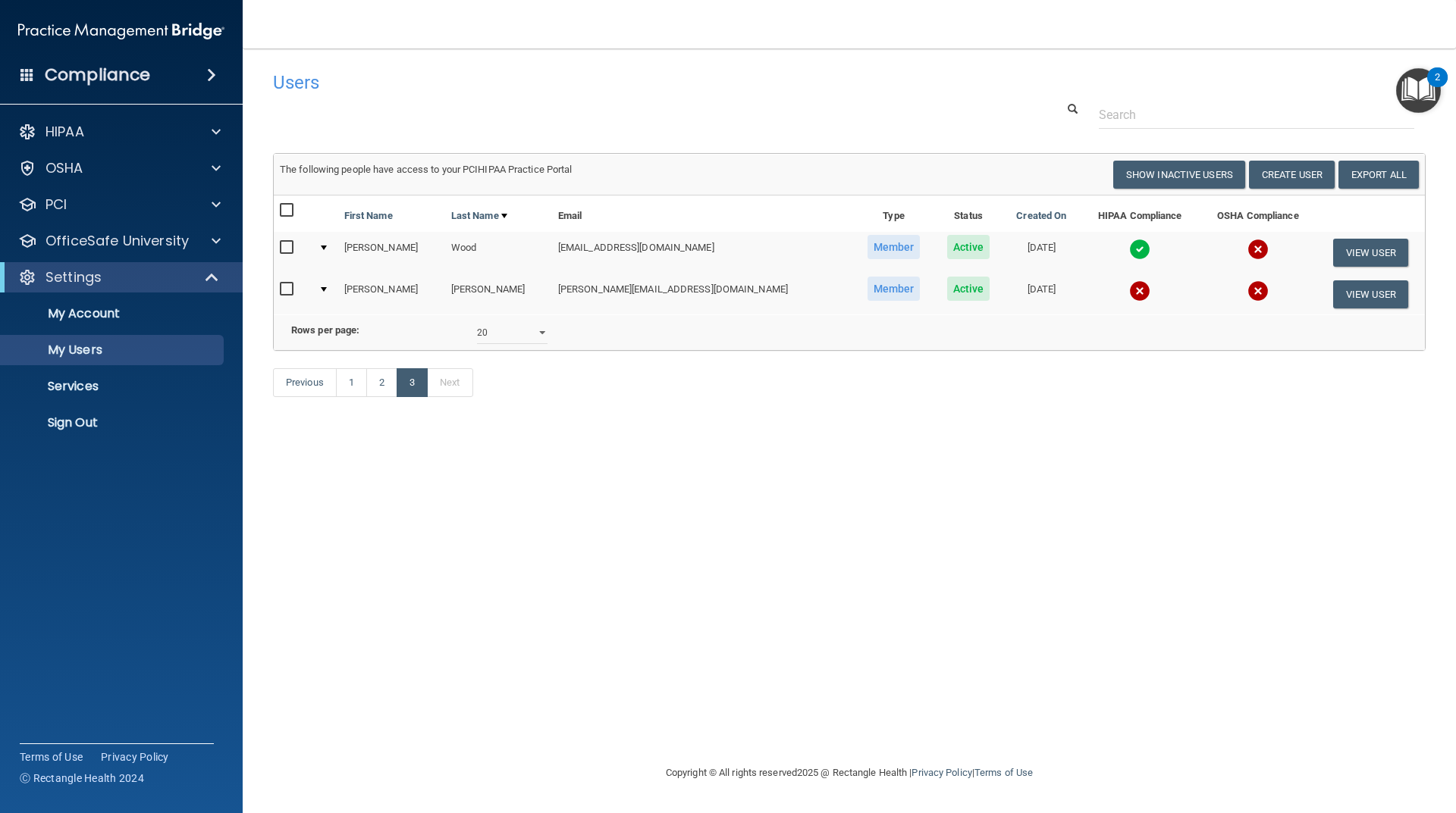
click at [1128, 250] on img at bounding box center [1139, 249] width 21 height 21
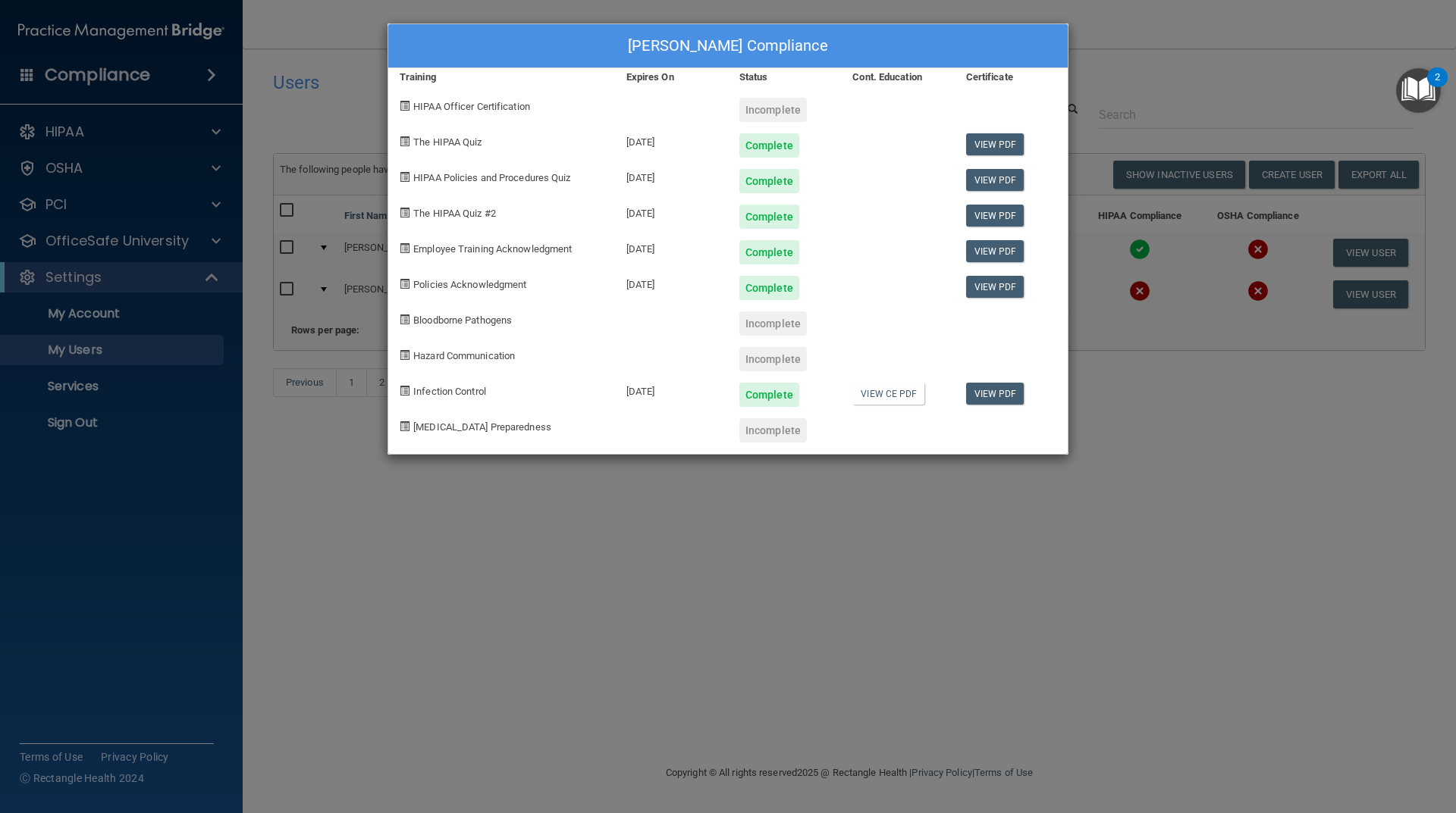
click at [835, 531] on div "[PERSON_NAME] Compliance Training Expires On Status Cont. Education Certificate…" at bounding box center [728, 406] width 1456 height 813
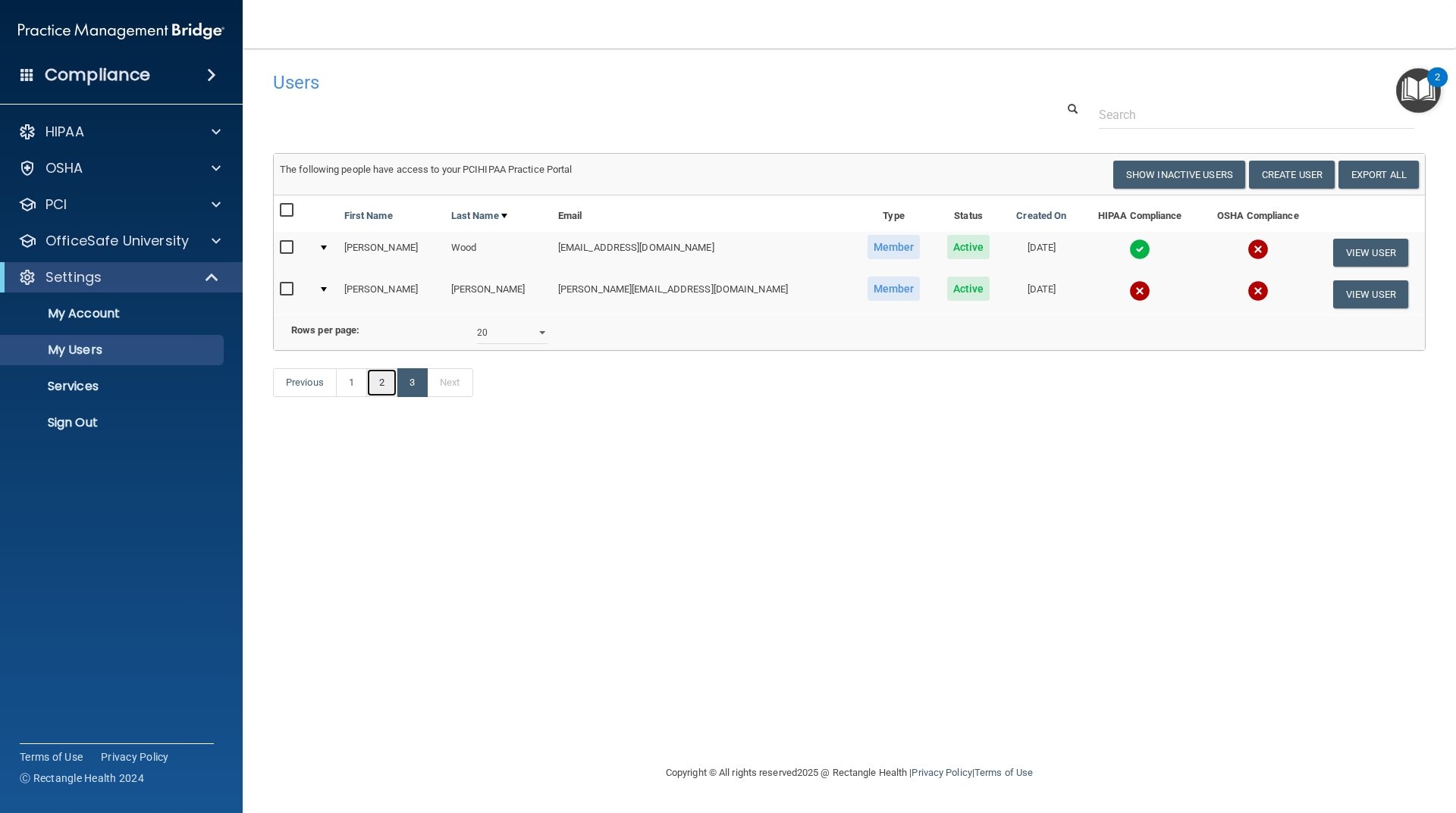
click at [378, 397] on link "2" at bounding box center [382, 382] width 31 height 29
select select "20"
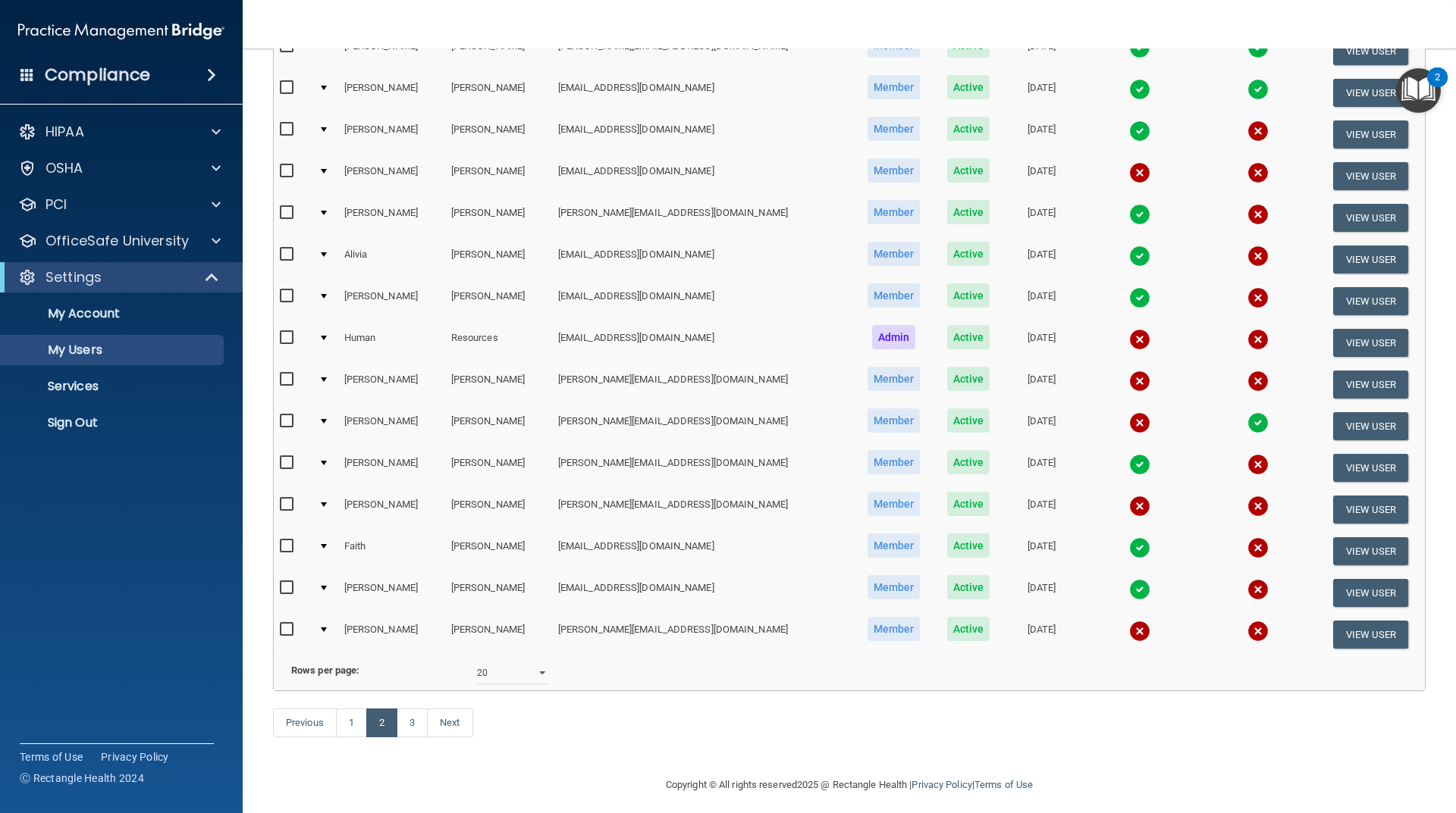
scroll to position [441, 0]
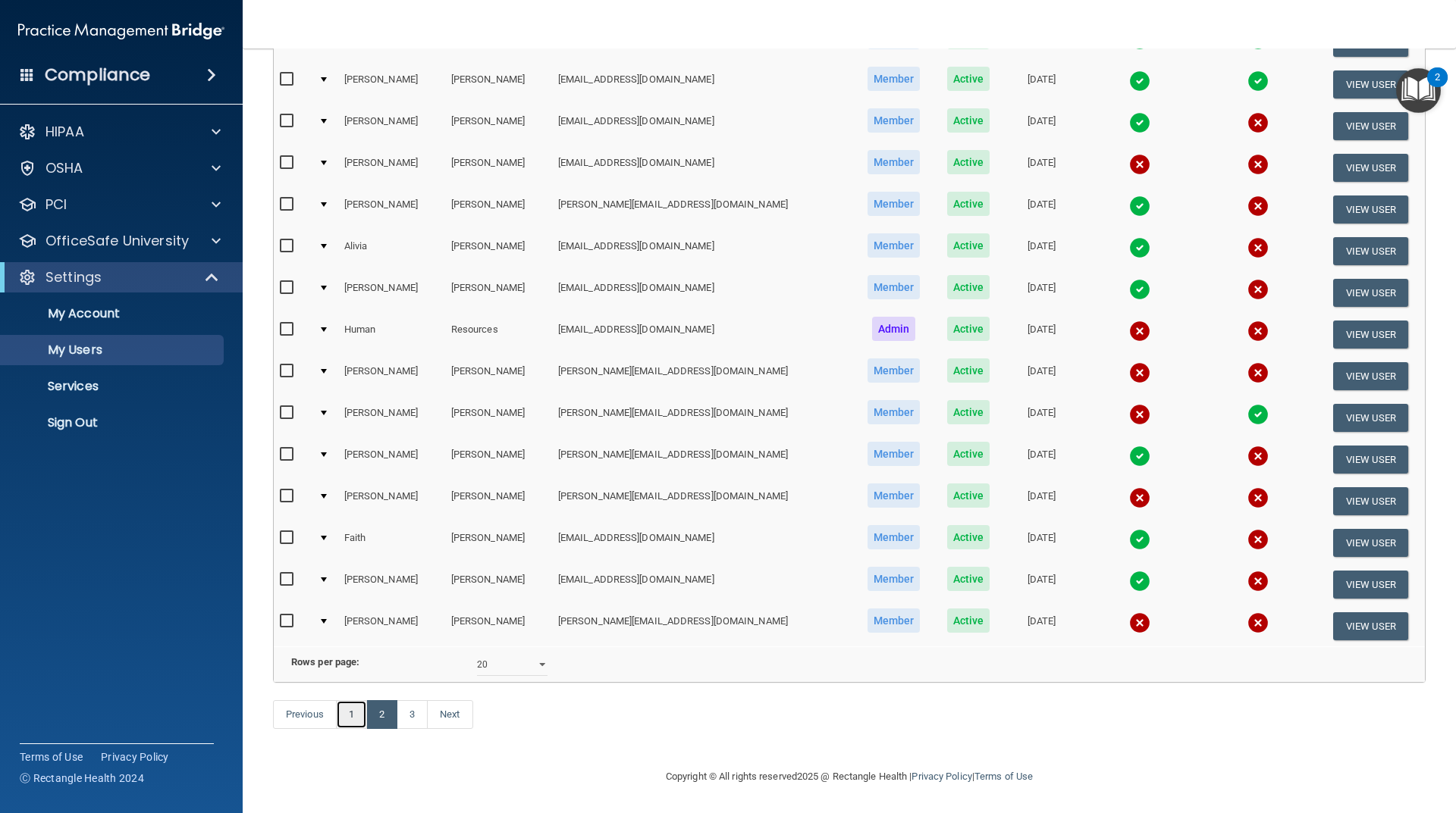
click at [357, 717] on link "1" at bounding box center [352, 715] width 31 height 29
select select "20"
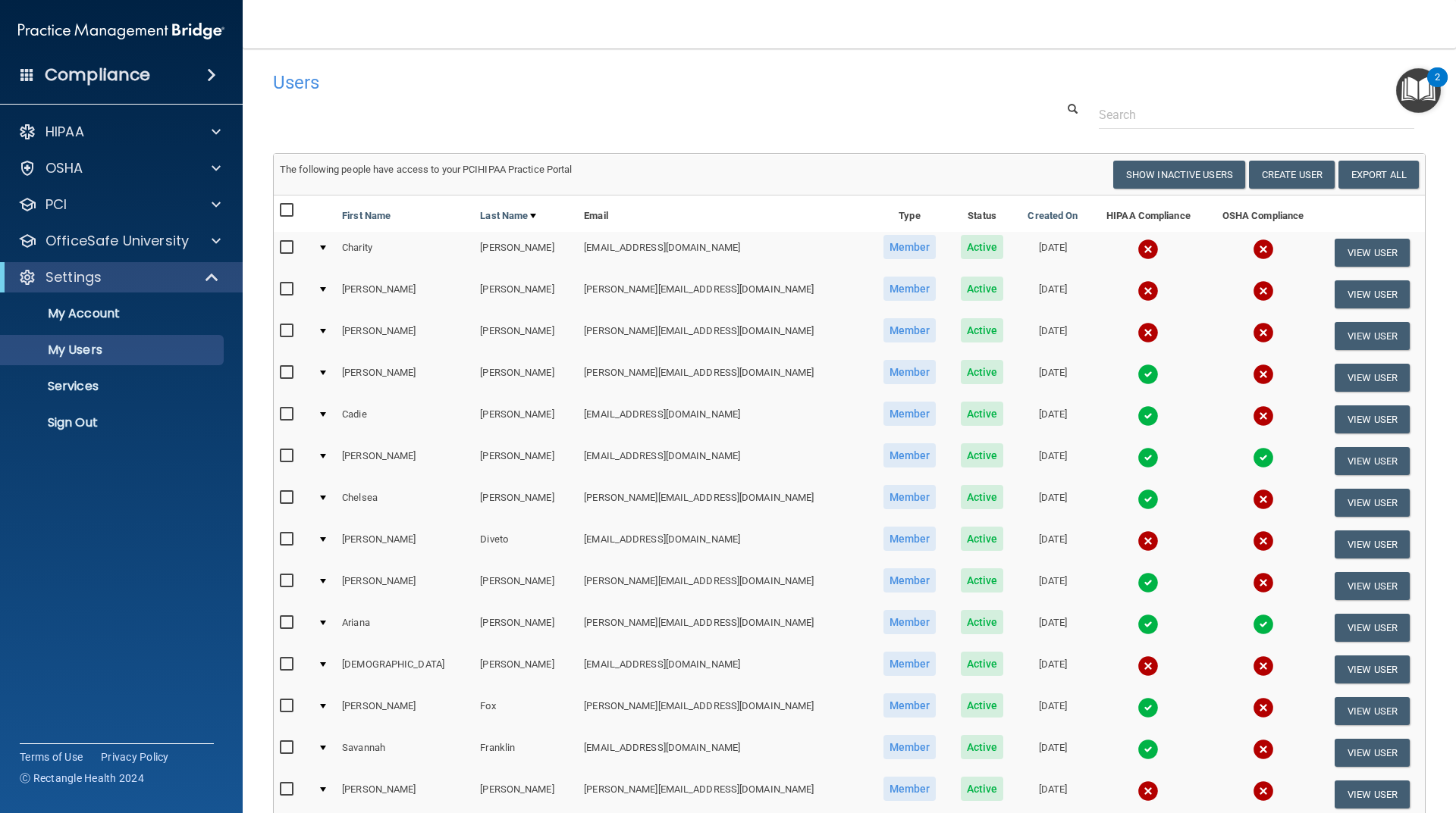
click at [1137, 748] on img at bounding box center [1148, 749] width 21 height 21
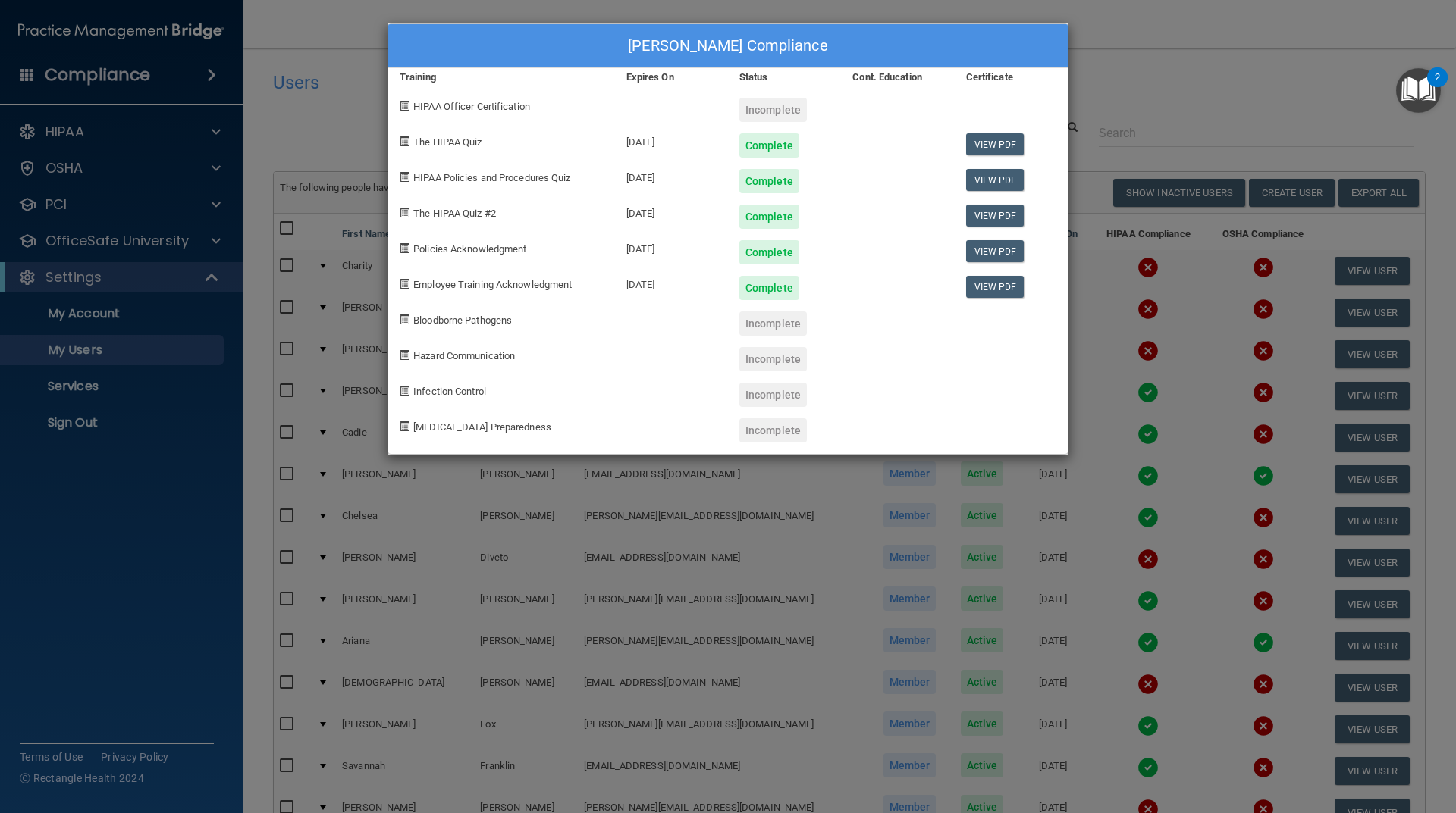
click at [746, 617] on div "[PERSON_NAME] Compliance Training Expires On Status Cont. Education Certificate…" at bounding box center [728, 406] width 1456 height 813
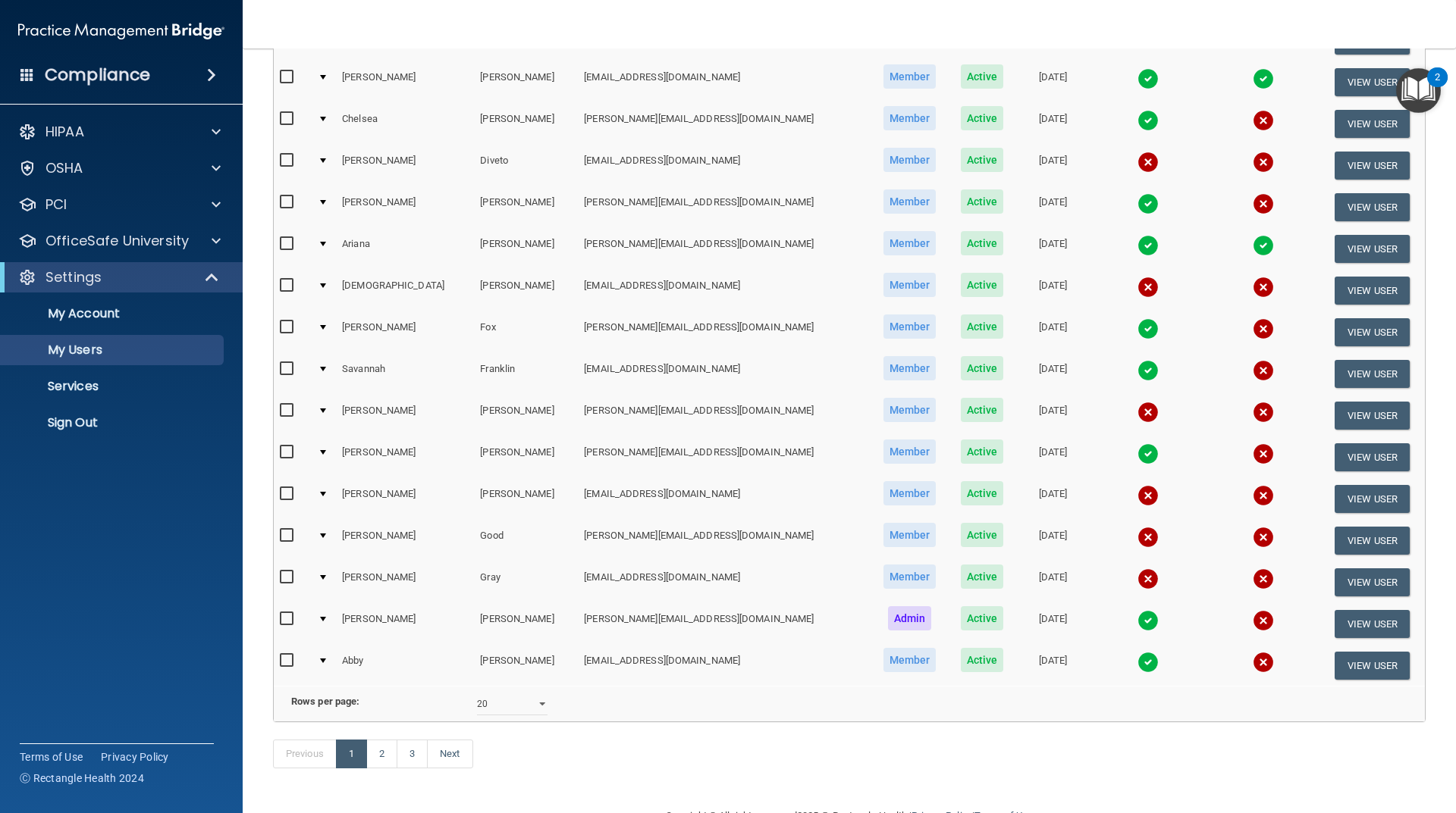
scroll to position [441, 0]
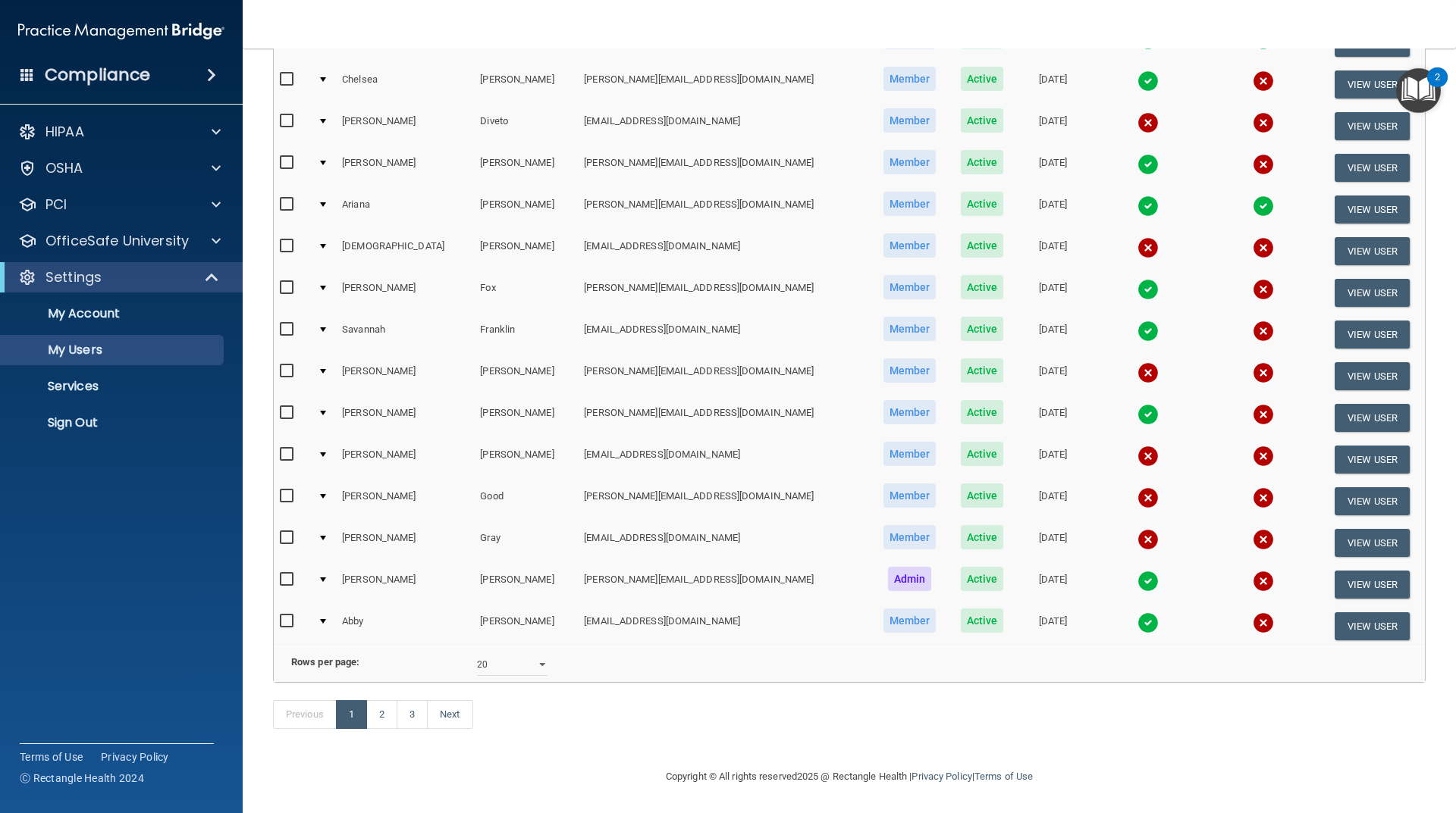
click at [618, 747] on div "Previous 1 2 3 Next" at bounding box center [848, 718] width 1175 height 69
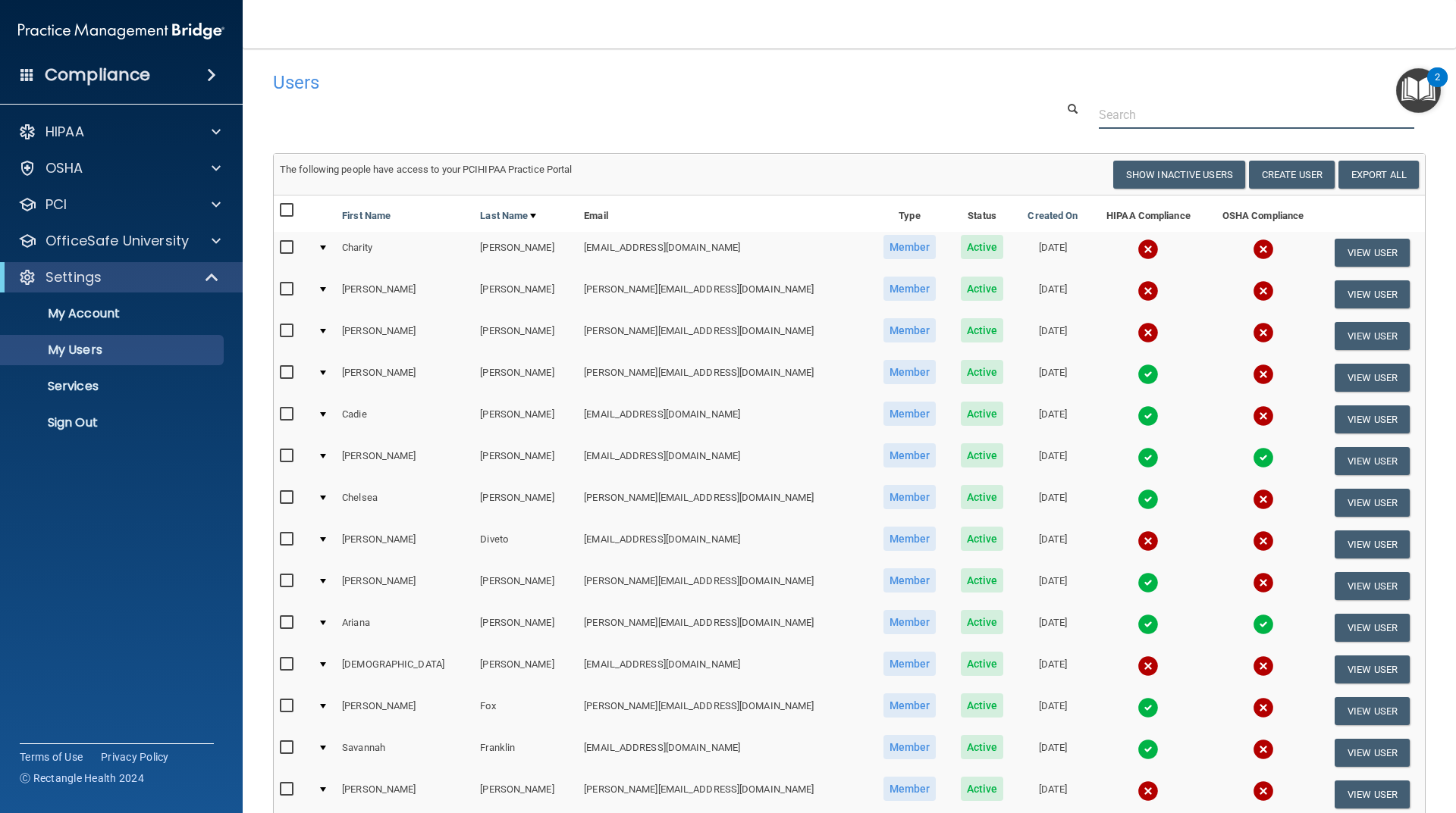
click at [388, 127] on div at bounding box center [848, 115] width 1175 height 28
click at [473, 114] on div at bounding box center [848, 115] width 1175 height 28
click at [569, 60] on main "Users Success! New user created. × Error! The user couldn't be created. × Succe…" at bounding box center [849, 431] width 1213 height 765
drag, startPoint x: 404, startPoint y: 97, endPoint x: 344, endPoint y: 100, distance: 60.1
click at [405, 97] on div "Users" at bounding box center [603, 82] width 685 height 38
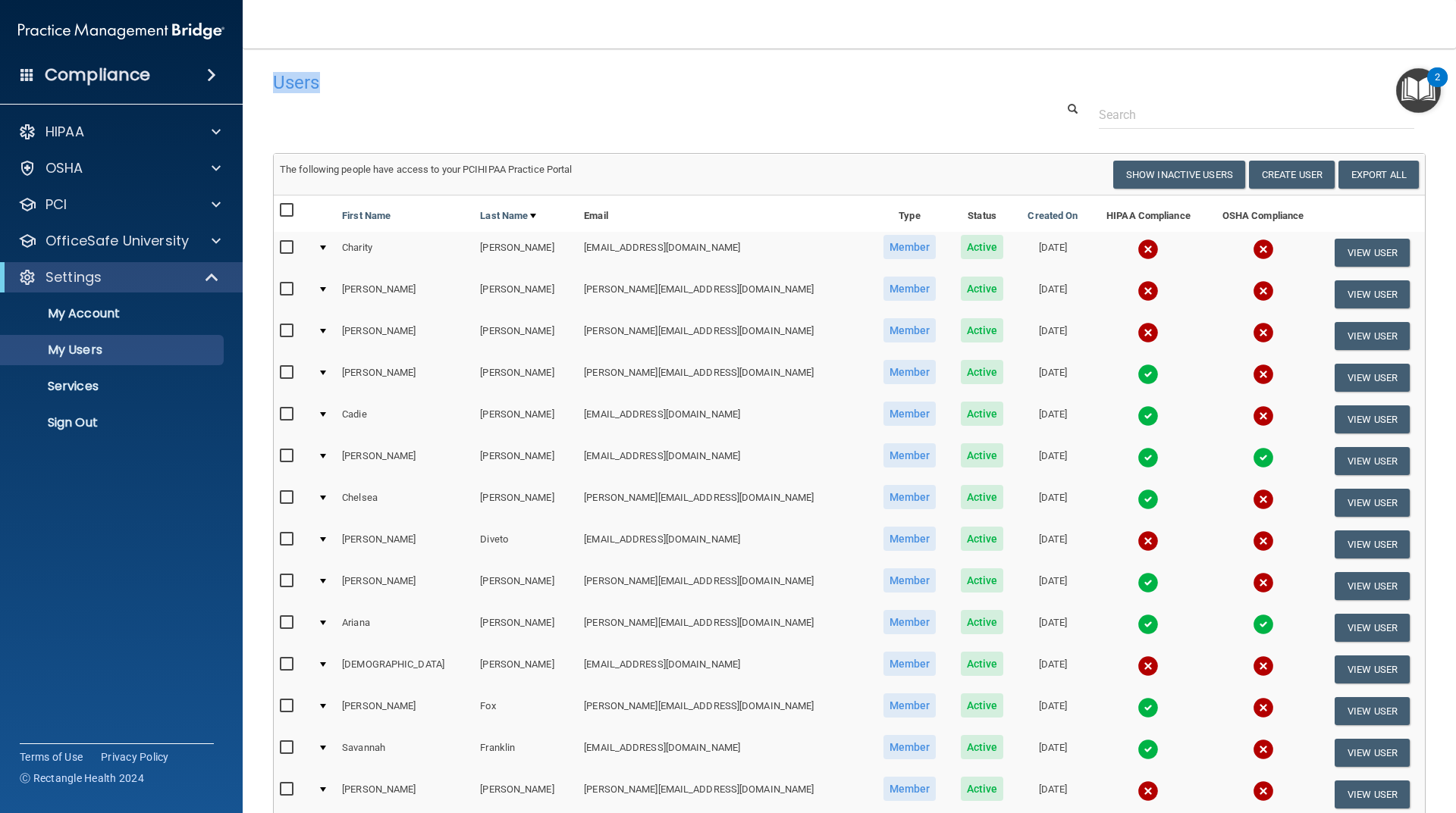
drag, startPoint x: 274, startPoint y: 79, endPoint x: 358, endPoint y: 77, distance: 84.0
click at [358, 77] on h4 "Users" at bounding box center [604, 83] width 663 height 19
click at [421, 91] on h4 "Users" at bounding box center [604, 83] width 663 height 19
click at [432, 130] on div "Users Success! New user created. × Error! The user couldn't be created. × Succe…" at bounding box center [849, 616] width 1152 height 1107
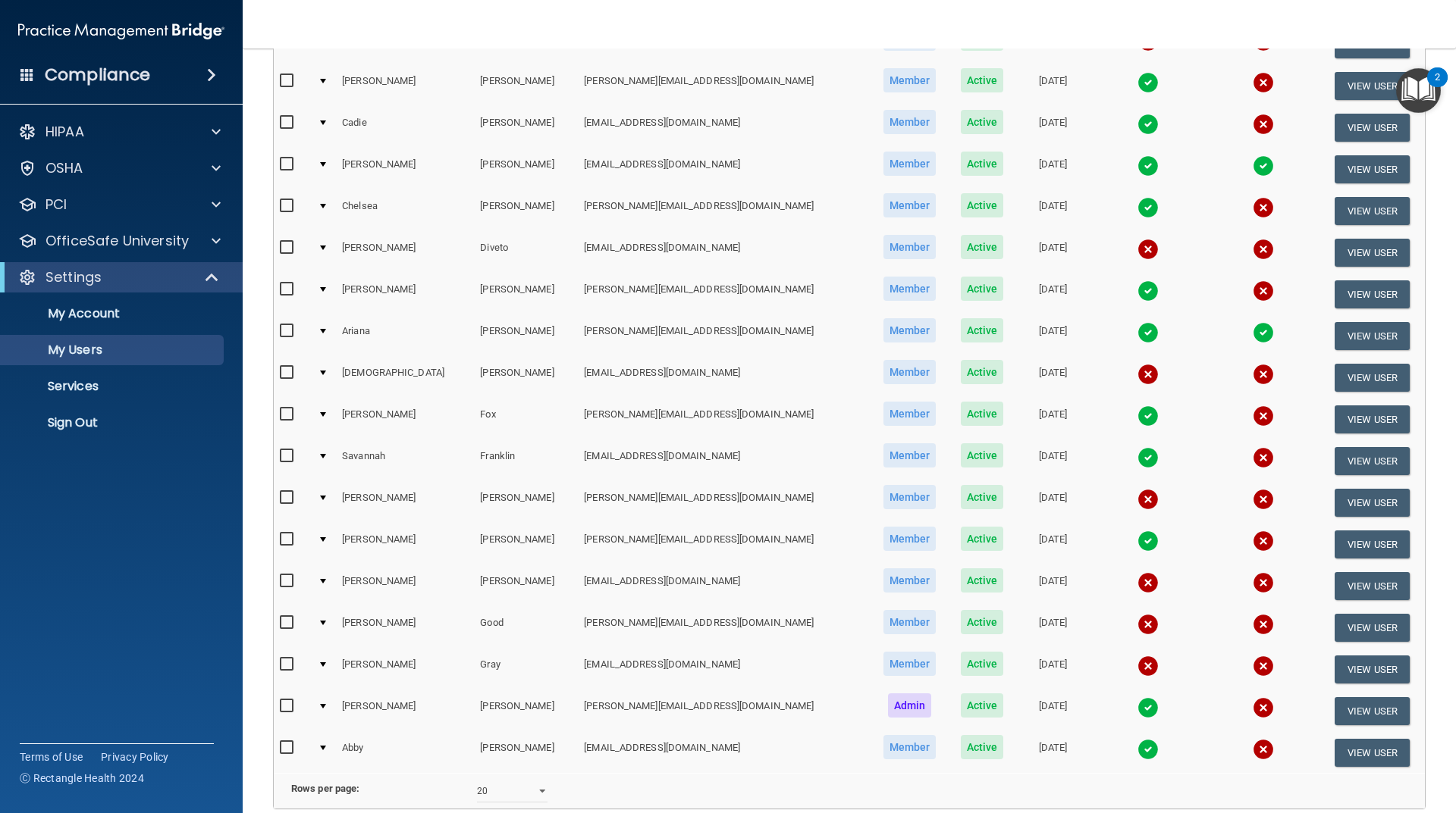
scroll to position [441, 0]
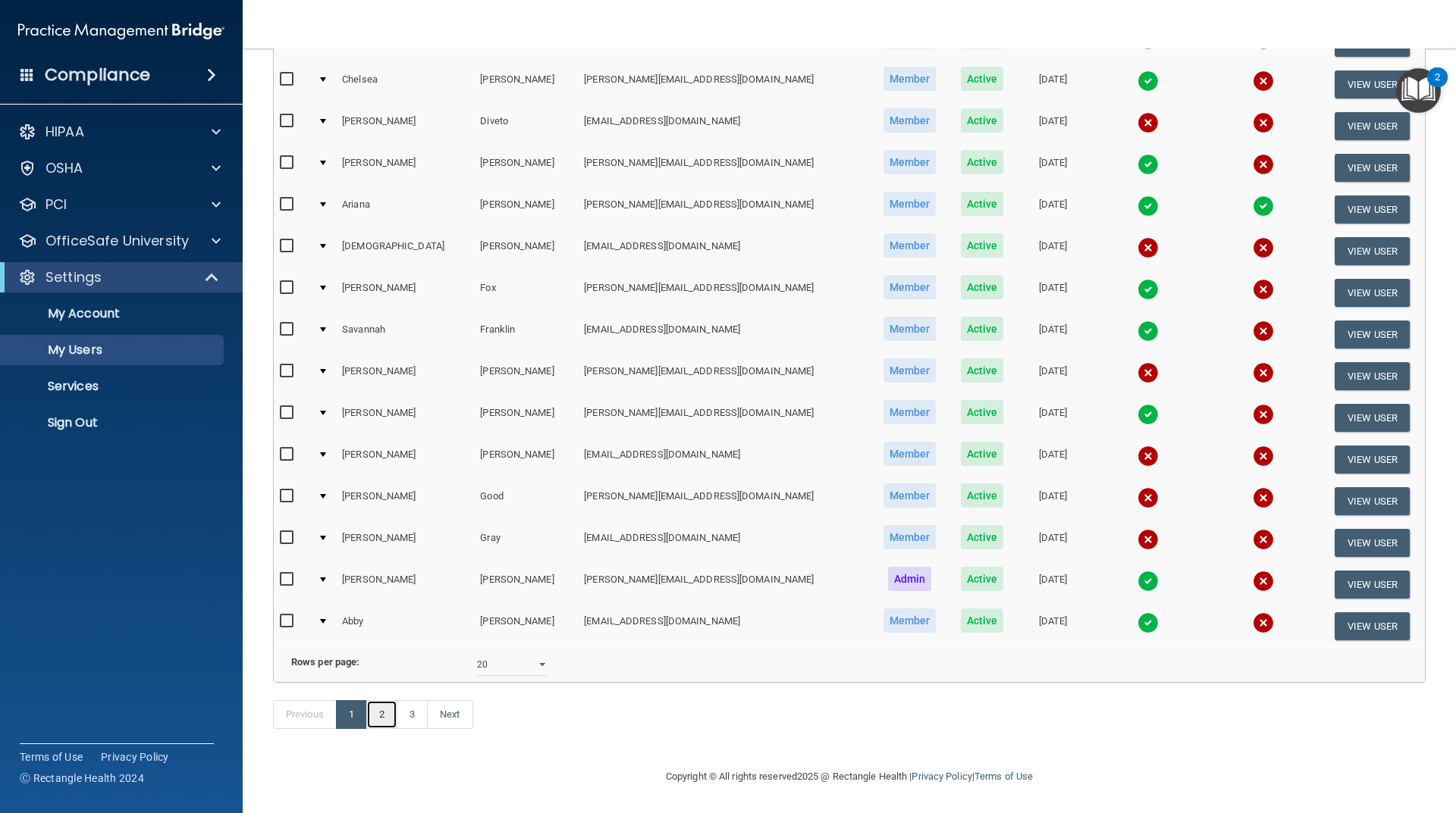
click at [392, 710] on link "2" at bounding box center [382, 715] width 31 height 29
select select "20"
